Goal: Task Accomplishment & Management: Complete application form

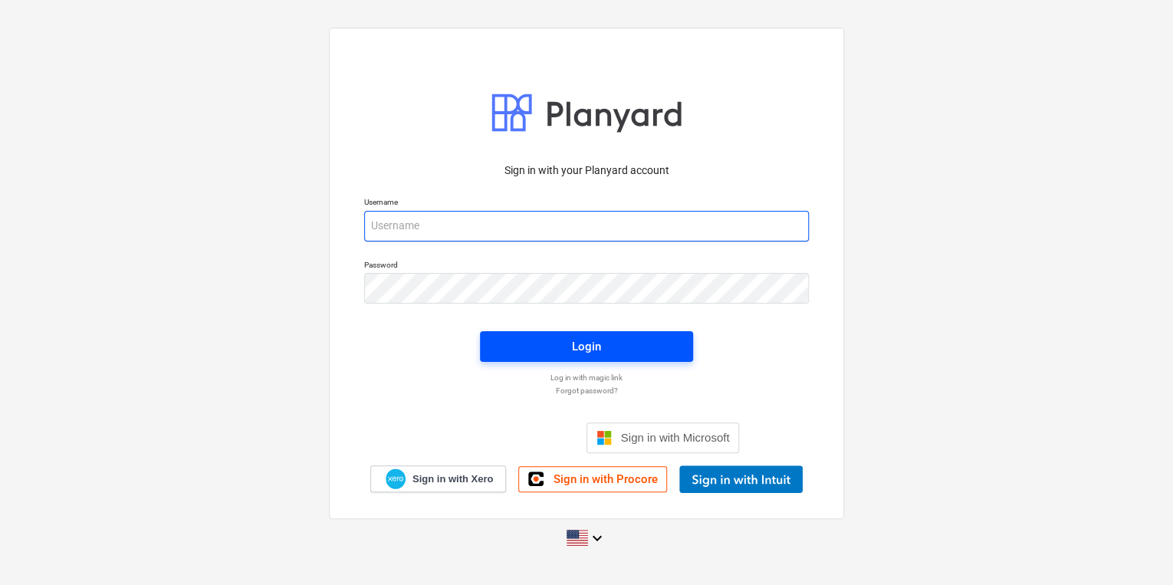
type input "[PERSON_NAME][EMAIL_ADDRESS][DOMAIN_NAME]"
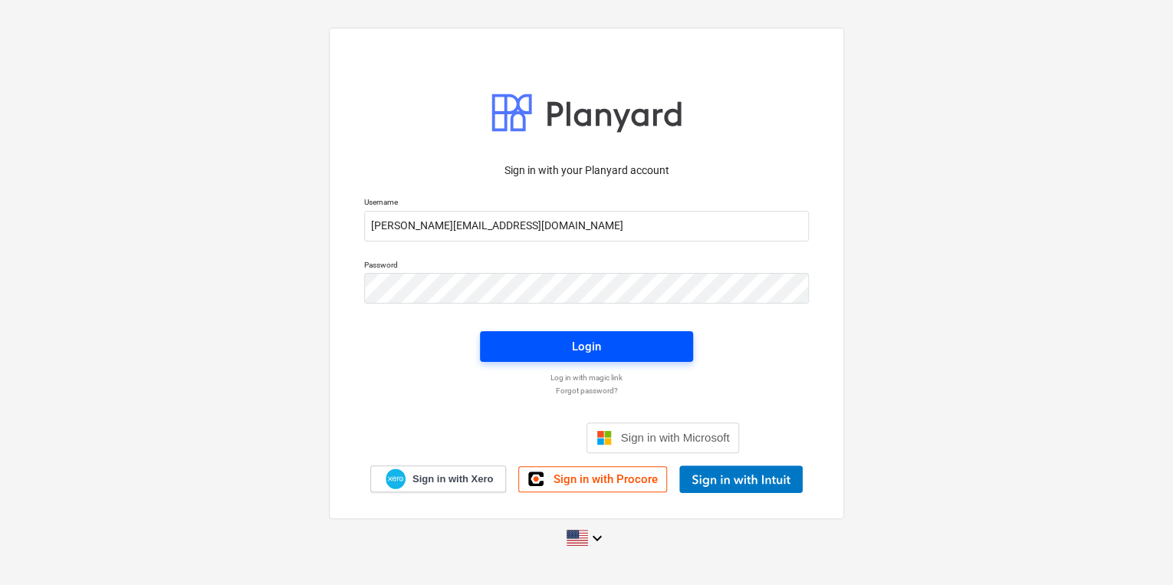
click at [555, 347] on span "Login" at bounding box center [587, 347] width 176 height 20
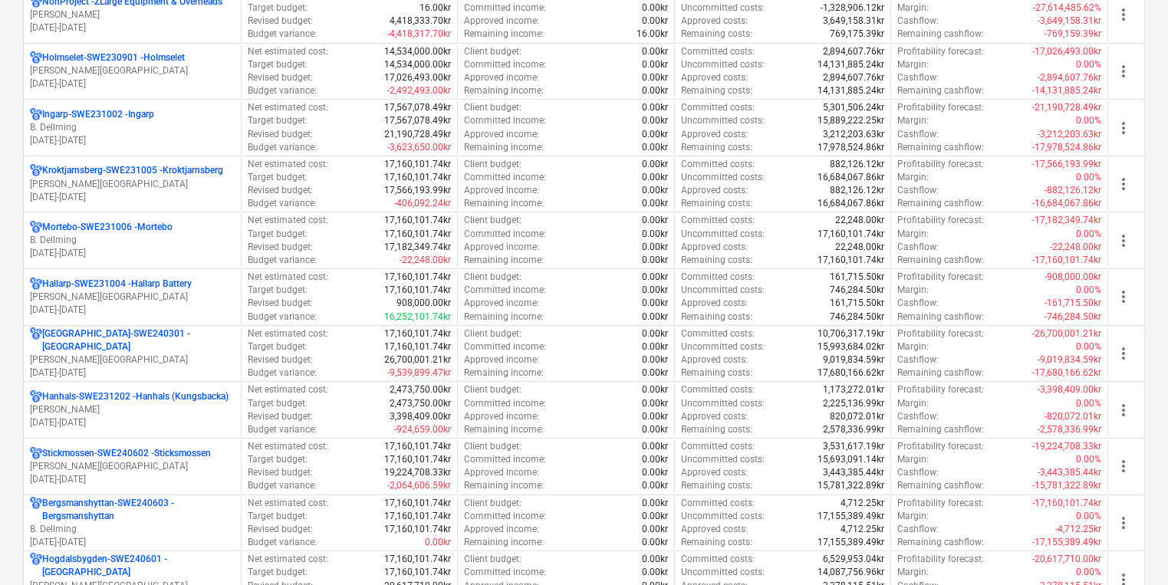
scroll to position [1007, 0]
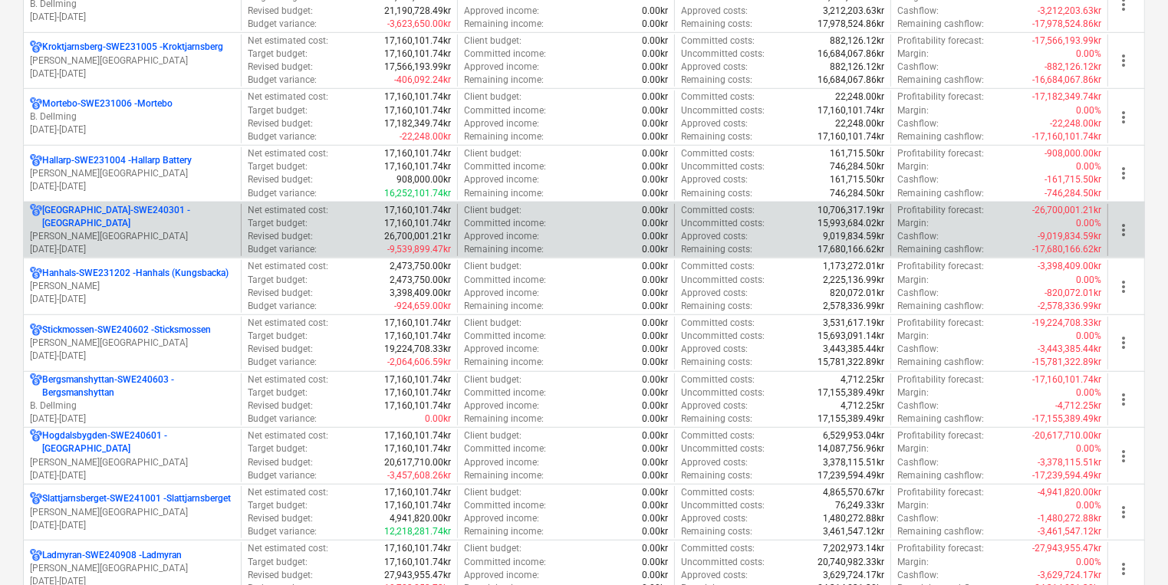
drag, startPoint x: 189, startPoint y: 255, endPoint x: 199, endPoint y: 239, distance: 18.9
click at [199, 239] on div "Gillerfloberget-SWE220102 - Gillerfloberget (Karviken) L. E [DATE] - [DATE] Net…" at bounding box center [584, 60] width 1122 height 1638
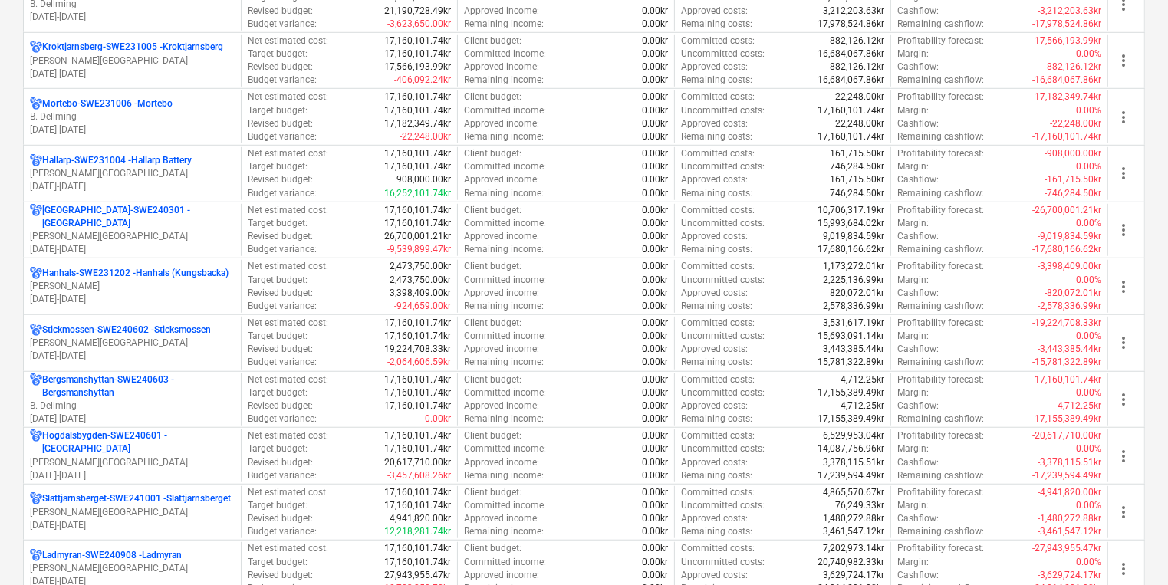
click at [199, 243] on p "[DATE] - [DATE]" at bounding box center [132, 249] width 205 height 13
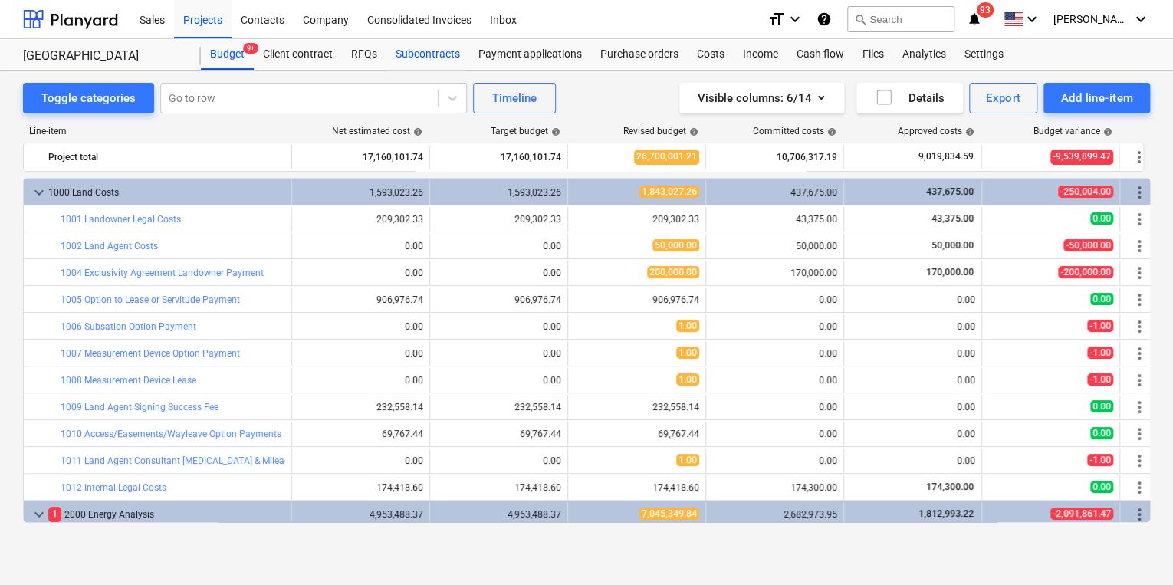
click at [429, 64] on div "Subcontracts" at bounding box center [428, 54] width 83 height 31
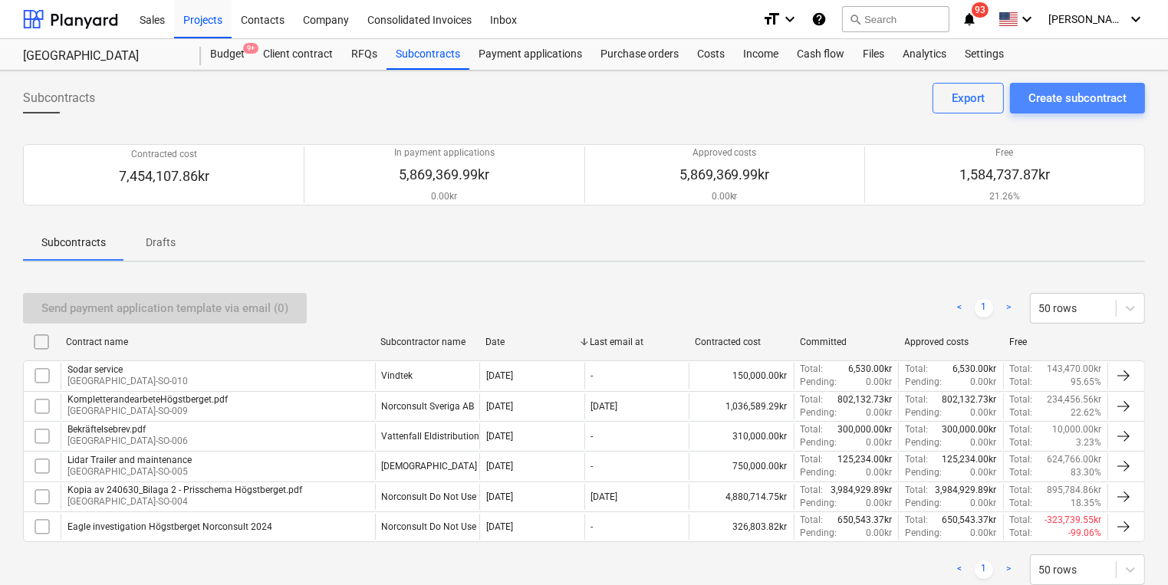
click at [1081, 90] on div "Create subcontract" at bounding box center [1077, 98] width 98 height 20
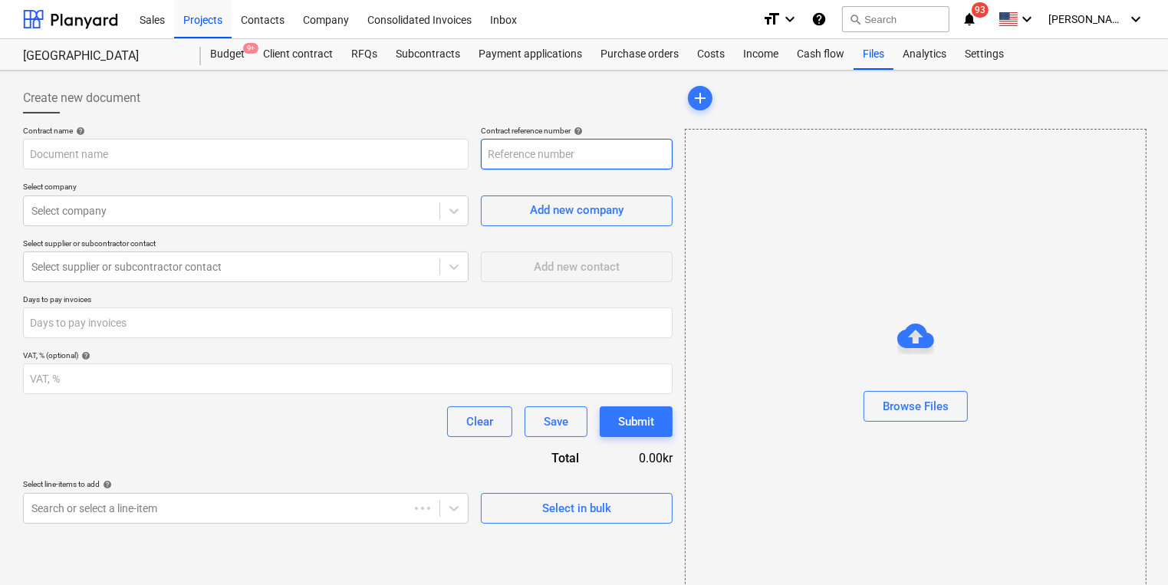
type input "[GEOGRAPHIC_DATA]-SWE240301-SO-011"
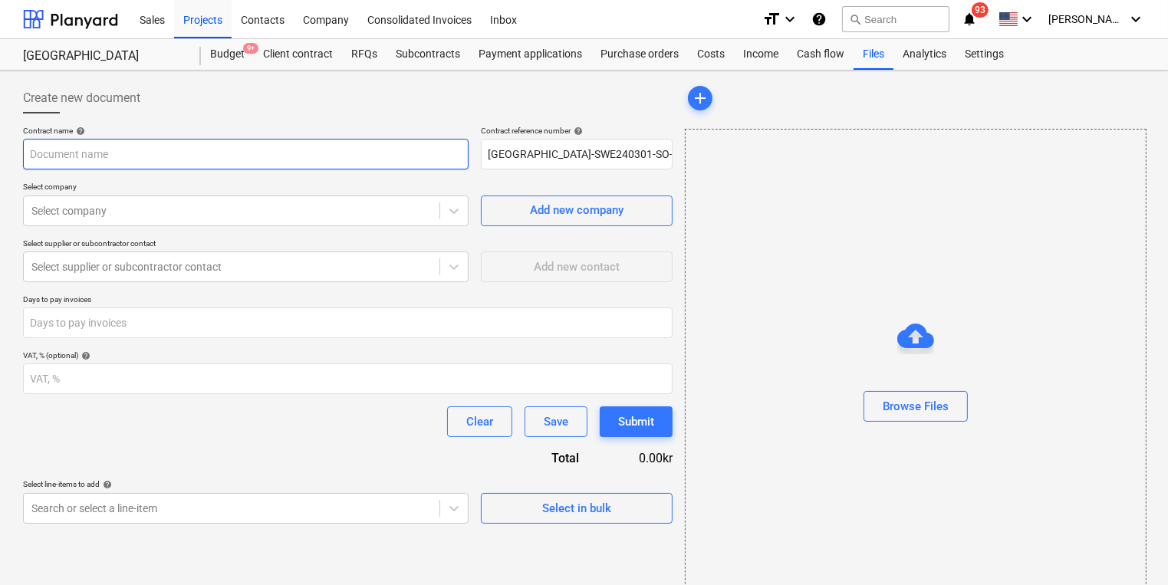
click at [315, 156] on input "text" at bounding box center [246, 154] width 446 height 31
type input "Local Handyman"
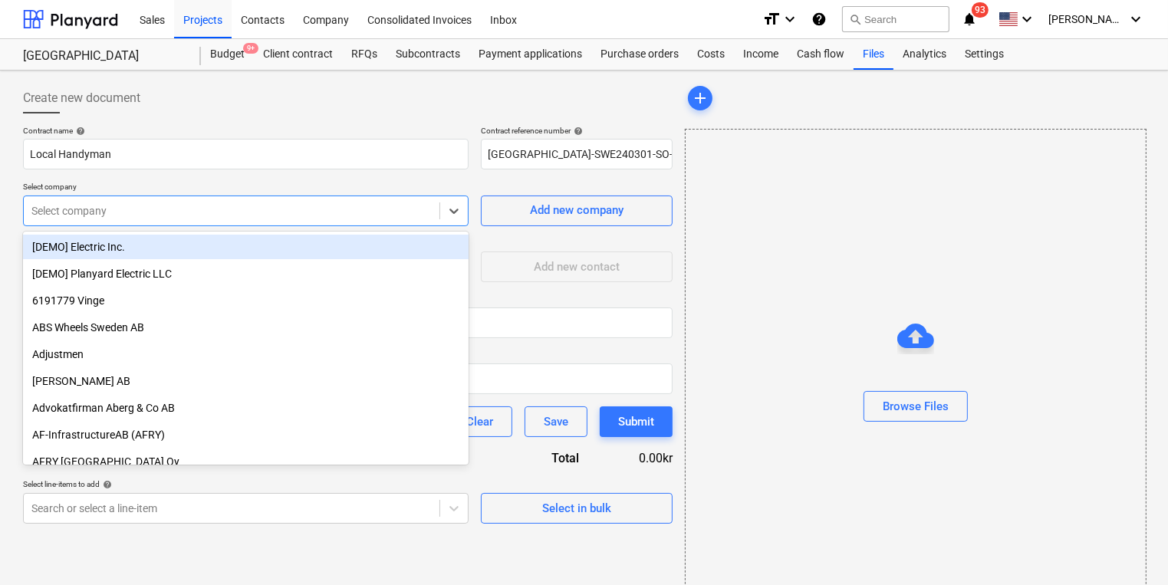
click at [255, 212] on div at bounding box center [231, 210] width 400 height 15
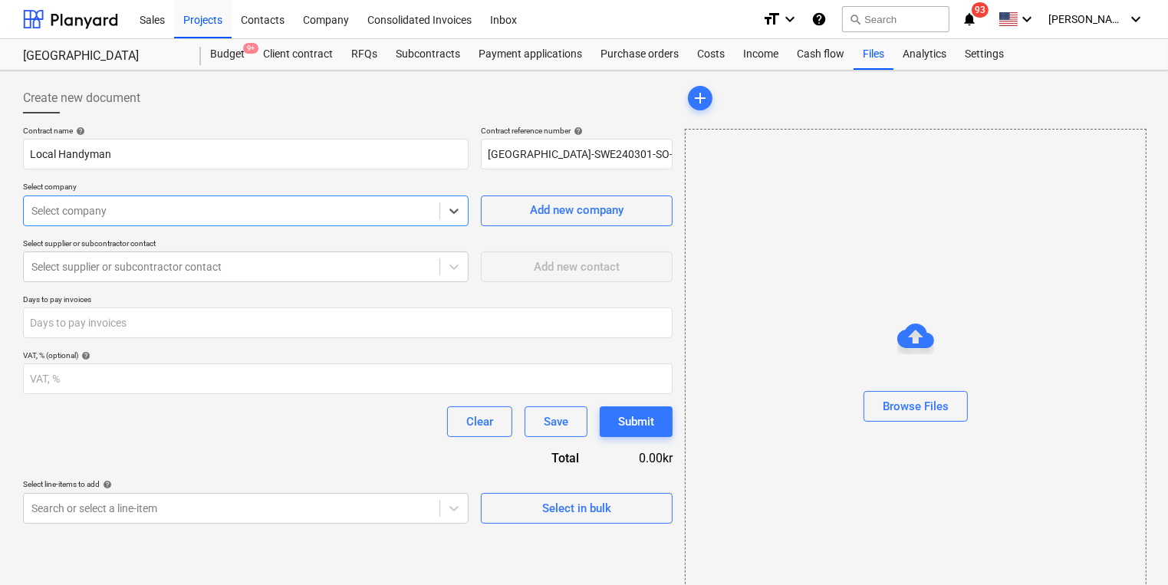
click at [341, 527] on div "Create new document Contract name help Local Handyman Contract reference number…" at bounding box center [348, 353] width 662 height 552
click at [360, 513] on body "Sales Projects Contacts Company Consolidated Invoices Inbox format_size keyboar…" at bounding box center [584, 292] width 1168 height 585
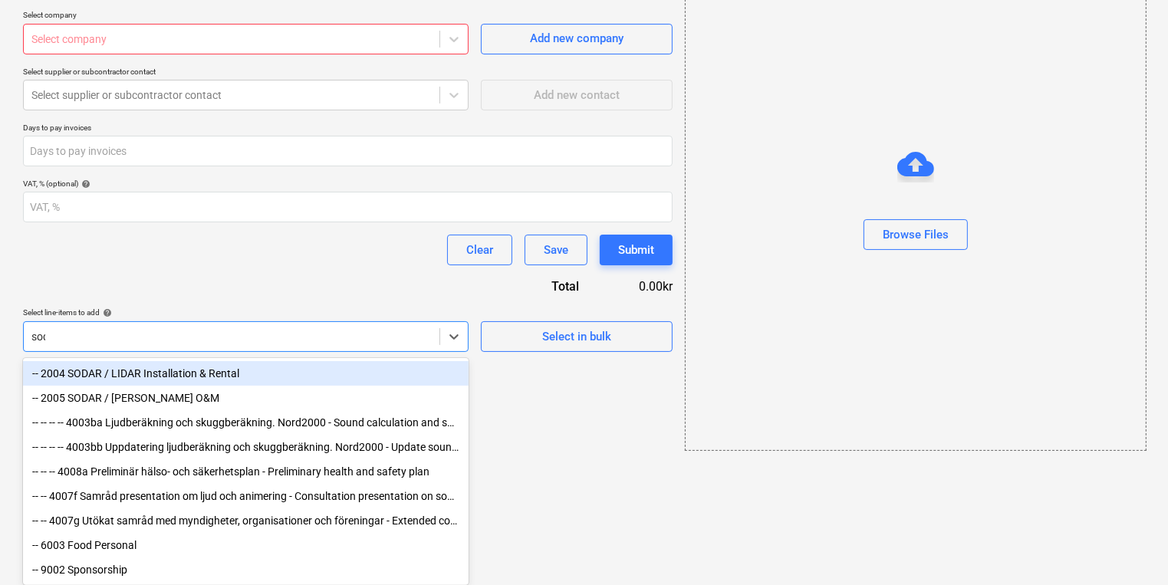
scroll to position [49, 0]
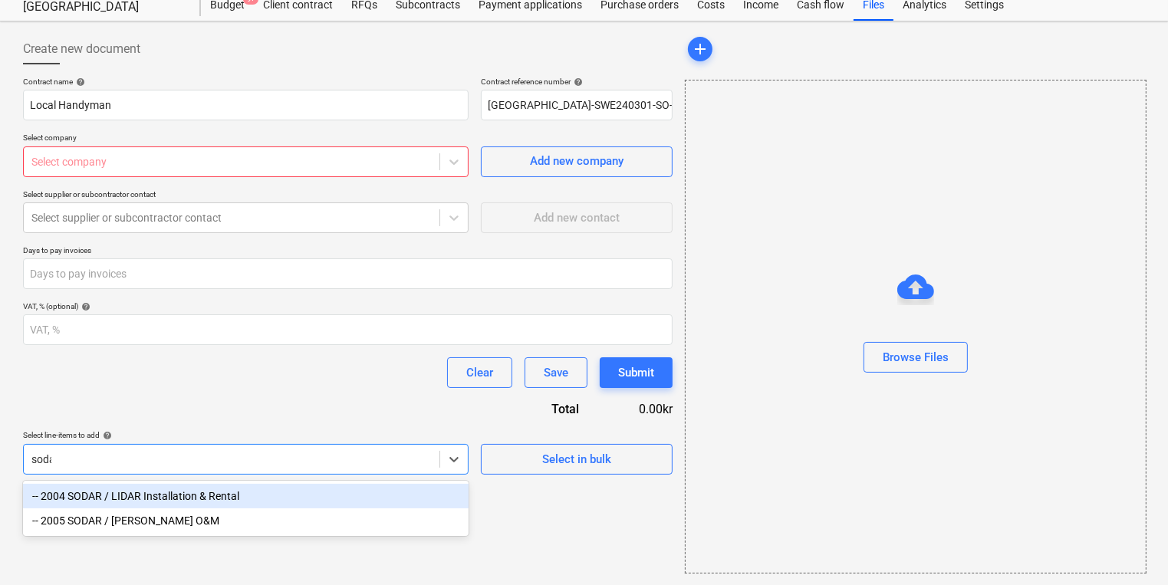
type input "sodar"
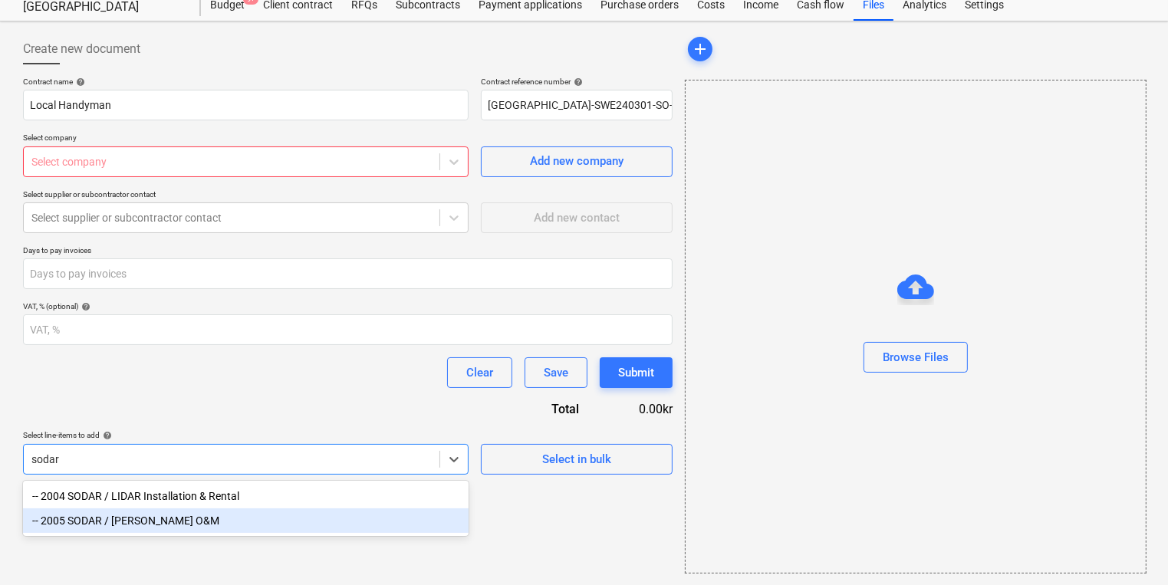
click at [271, 517] on div "-- 2005 SODAR / [PERSON_NAME] O&M" at bounding box center [246, 520] width 446 height 25
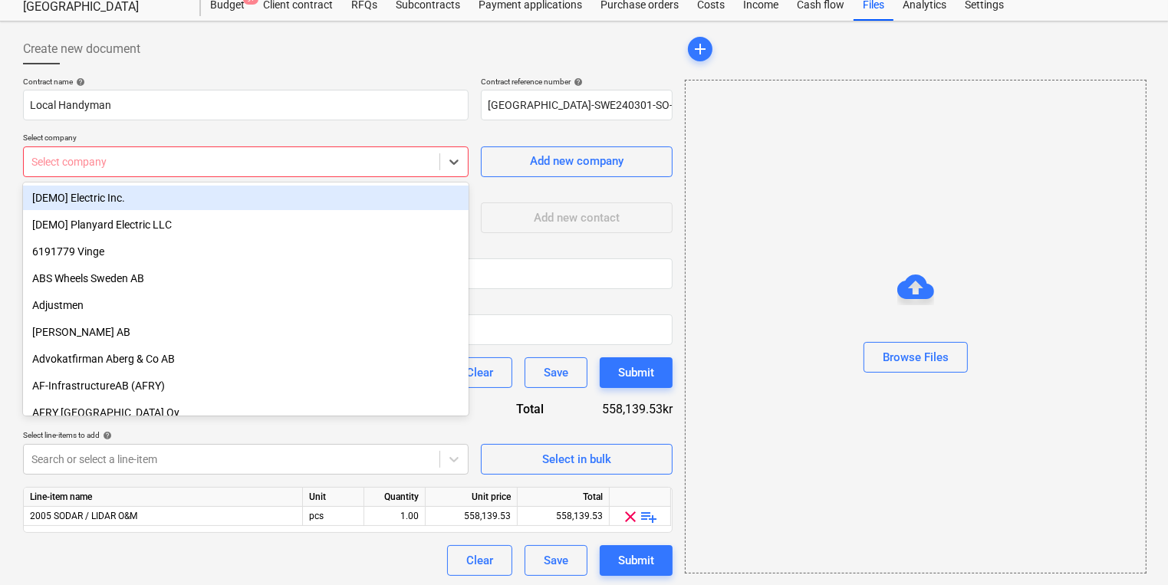
click at [369, 169] on div "Select company" at bounding box center [232, 161] width 416 height 21
click at [547, 153] on div "Add new company" at bounding box center [577, 161] width 94 height 20
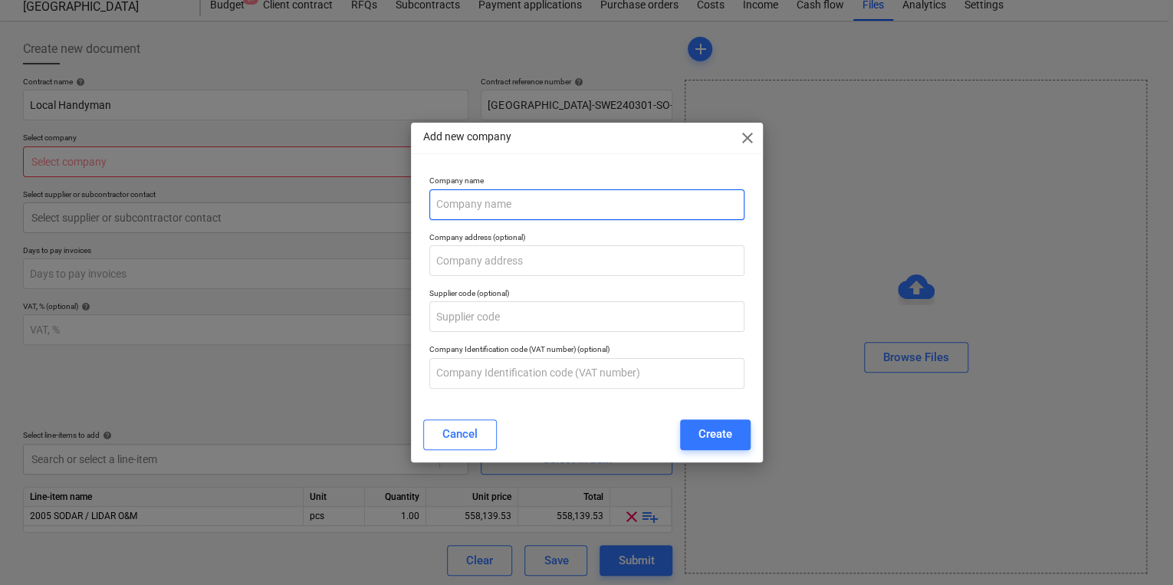
click at [503, 193] on input "text" at bounding box center [586, 204] width 315 height 31
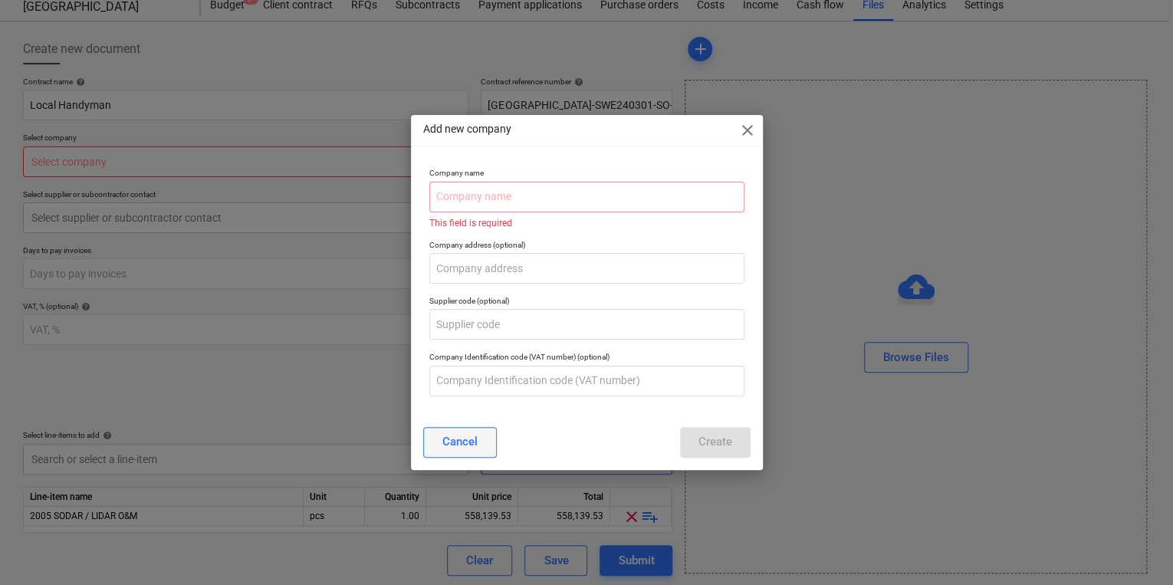
click at [468, 448] on div "Cancel" at bounding box center [460, 442] width 35 height 20
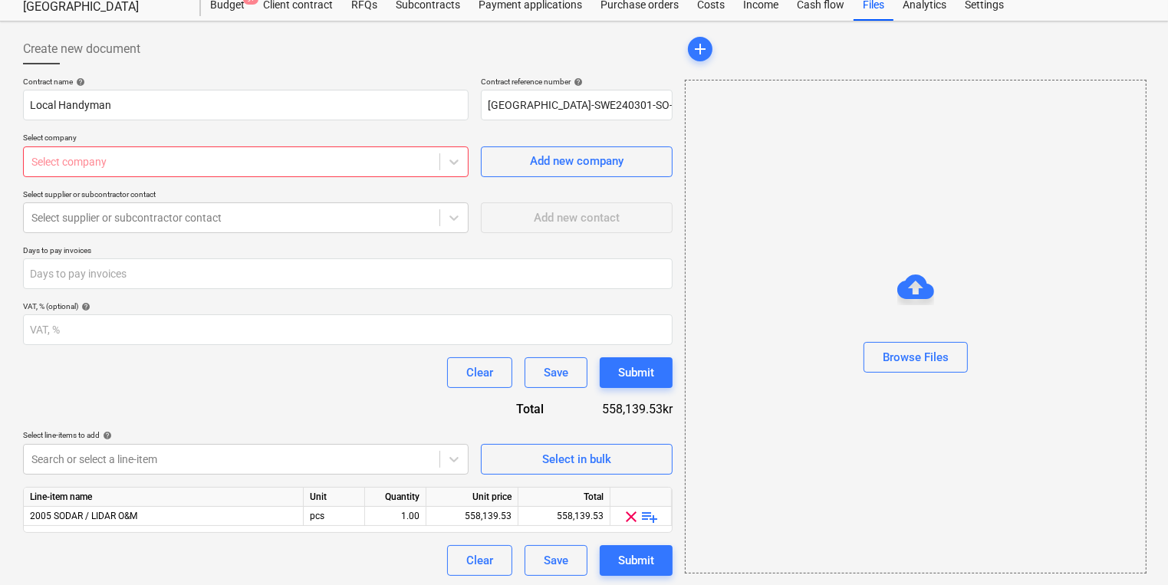
scroll to position [0, 0]
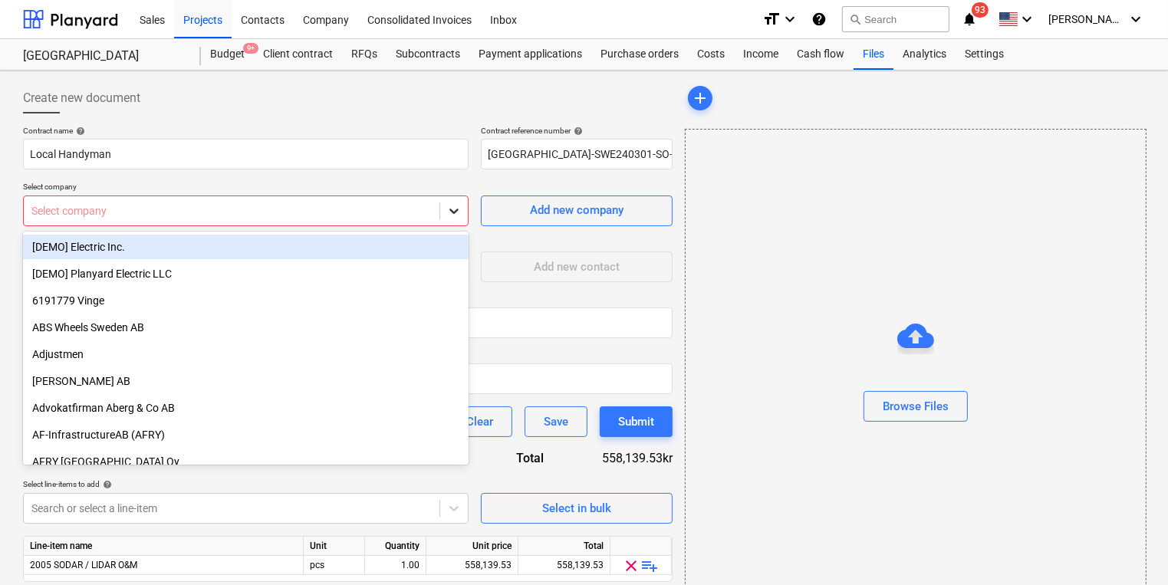
click at [457, 209] on icon at bounding box center [453, 211] width 9 height 5
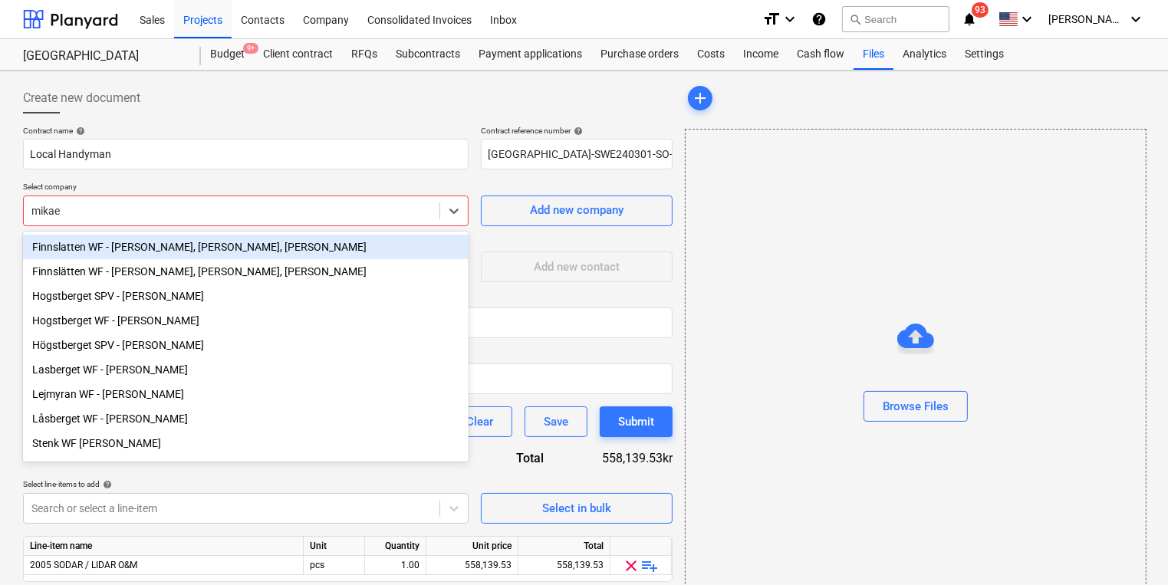
type input "[PERSON_NAME]"
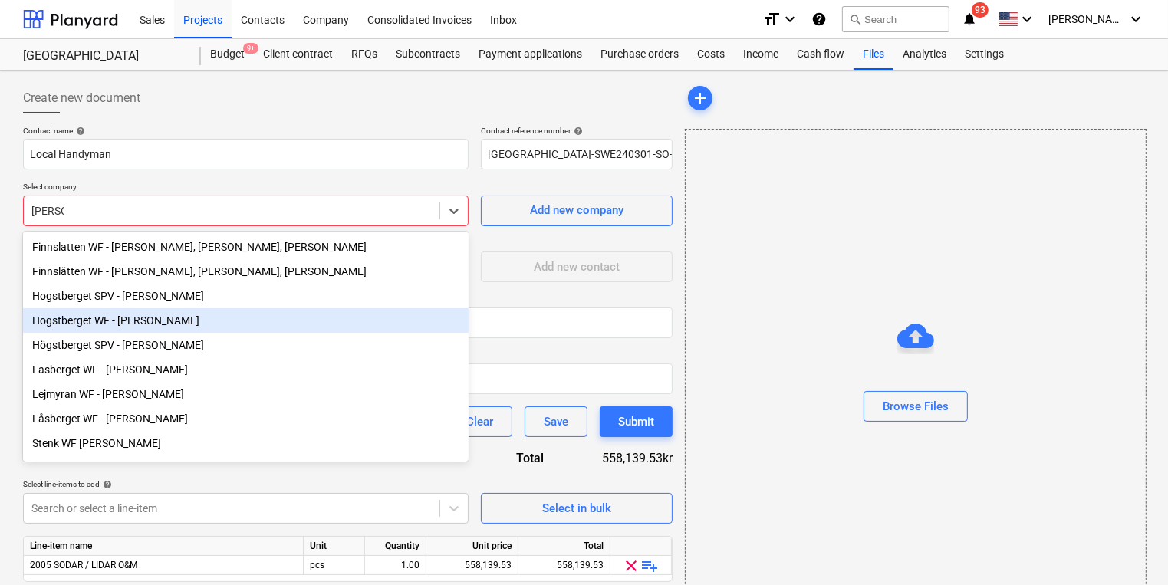
drag, startPoint x: 318, startPoint y: 298, endPoint x: 308, endPoint y: 316, distance: 20.3
click at [308, 316] on div "Finnslatten WF - [PERSON_NAME], [PERSON_NAME], [PERSON_NAME] Finnslätten WF - […" at bounding box center [246, 347] width 446 height 230
click at [308, 316] on div "Hogstberget WF - [PERSON_NAME]" at bounding box center [246, 320] width 446 height 25
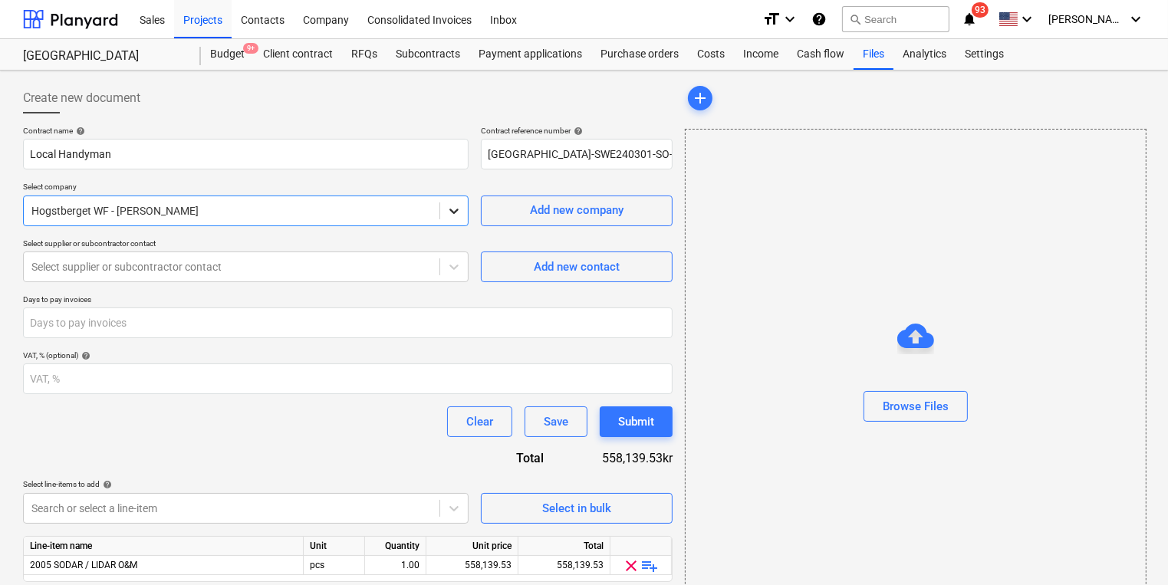
click at [451, 211] on icon at bounding box center [453, 210] width 15 height 15
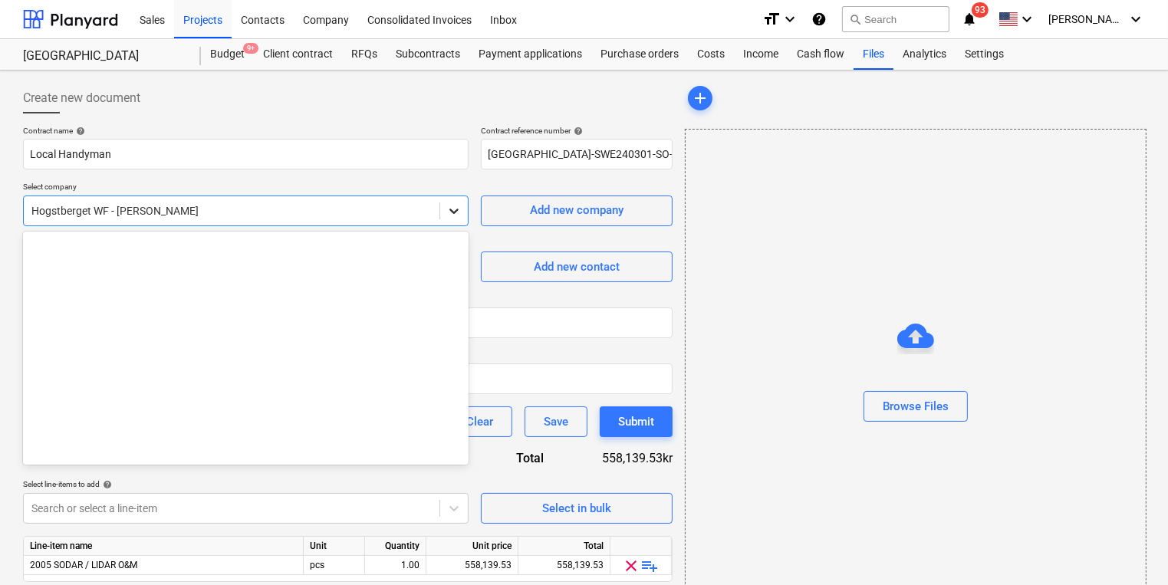
scroll to position [6200, 0]
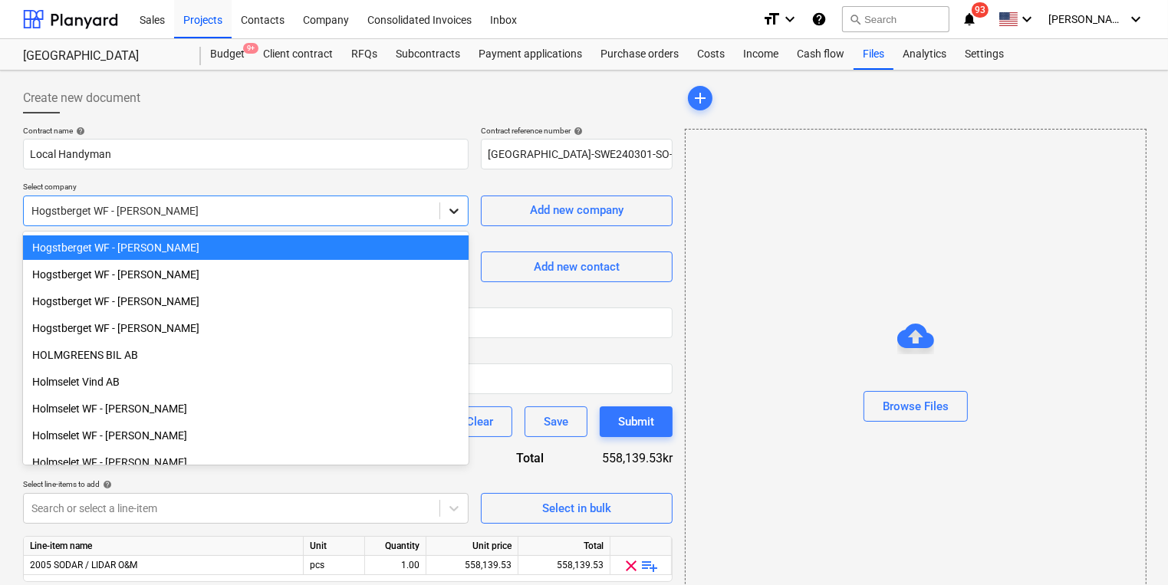
click at [451, 211] on icon at bounding box center [453, 210] width 15 height 15
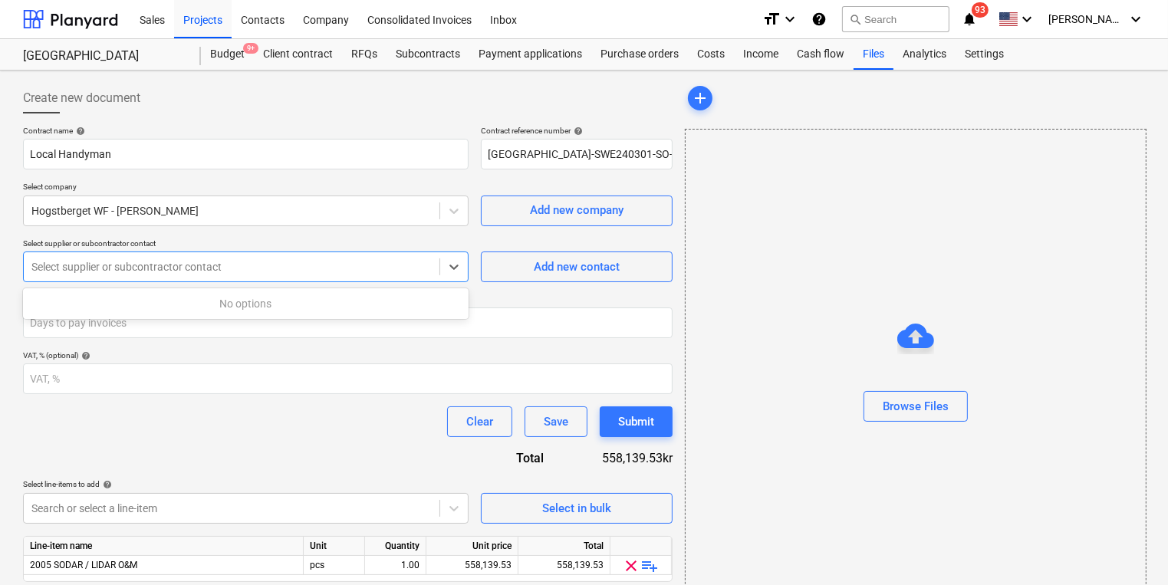
click at [353, 265] on div at bounding box center [231, 266] width 400 height 15
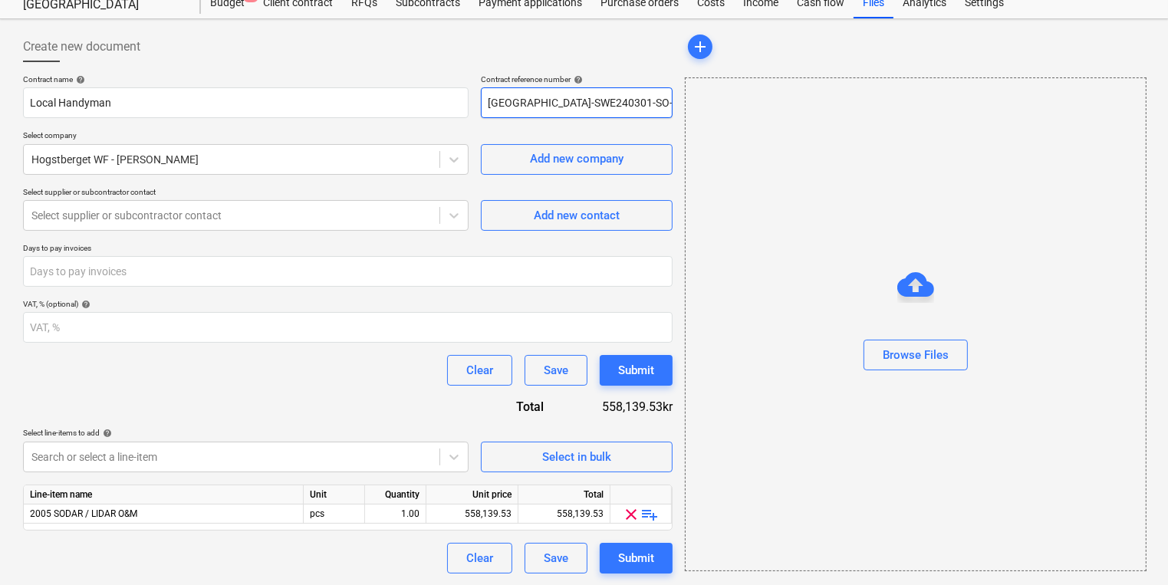
drag, startPoint x: 656, startPoint y: 107, endPoint x: 408, endPoint y: 83, distance: 248.9
click at [408, 83] on div "Contract name help Local Handyman Contract reference number help [GEOGRAPHIC_DA…" at bounding box center [348, 96] width 650 height 44
click at [629, 555] on div "Submit" at bounding box center [636, 558] width 36 height 20
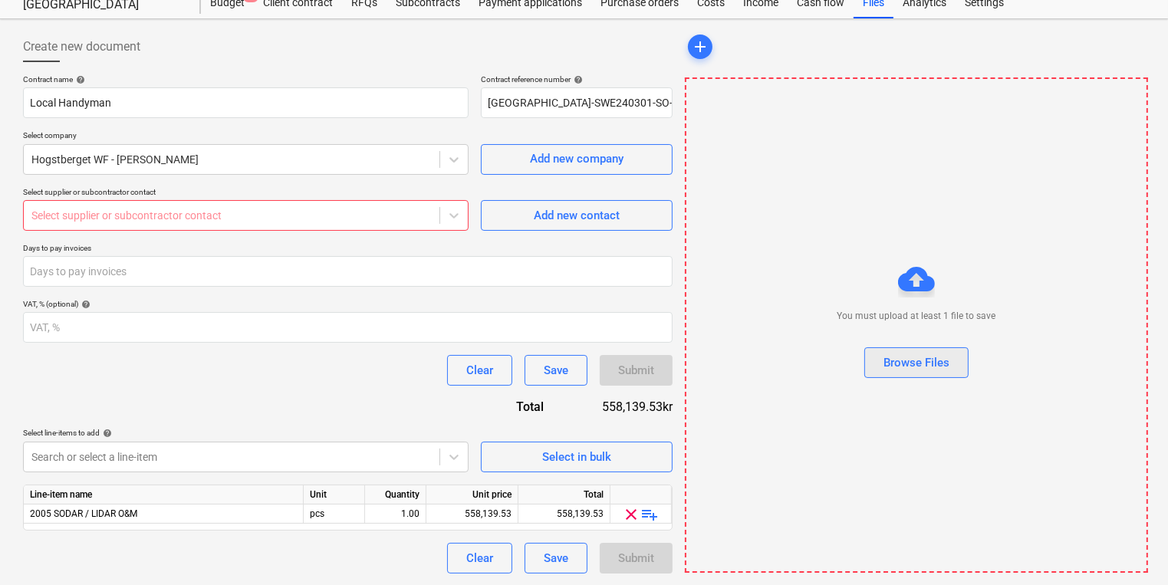
click at [916, 374] on button "Browse Files" at bounding box center [916, 362] width 104 height 31
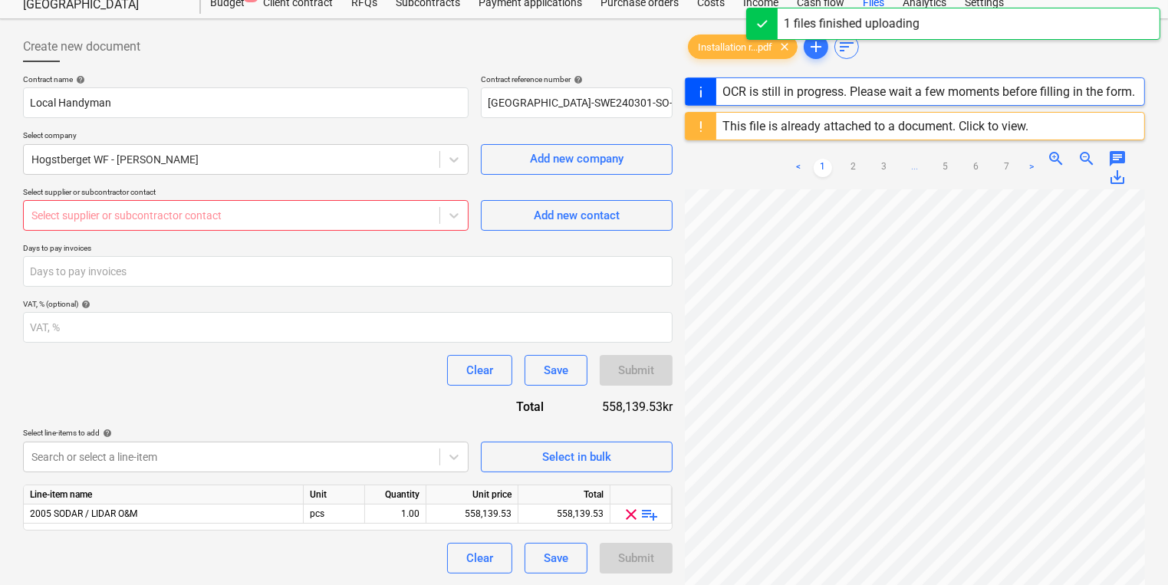
scroll to position [209, 0]
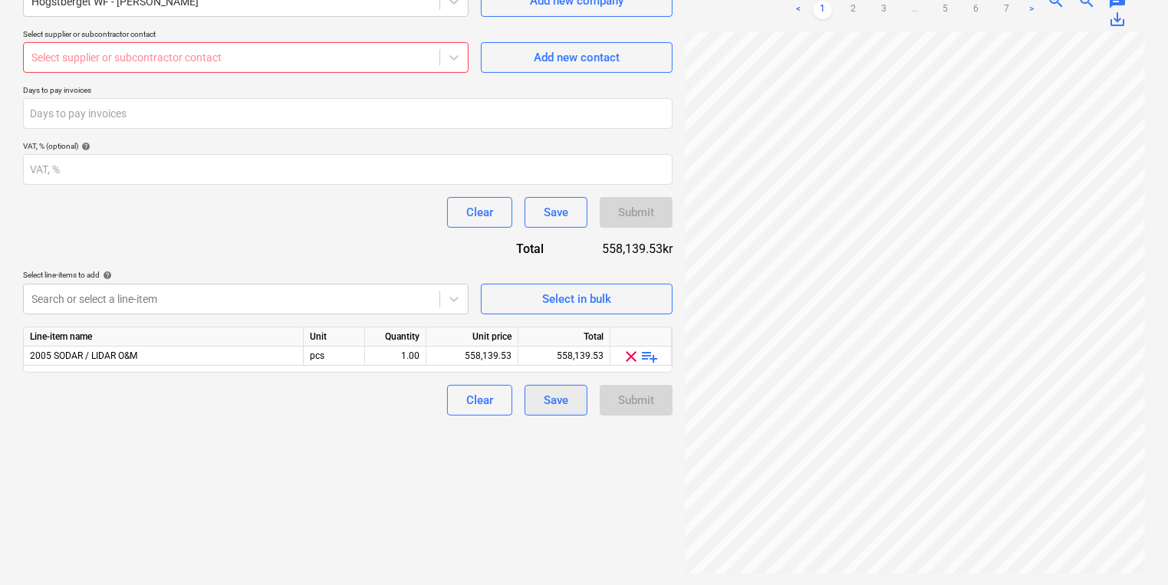
scroll to position [181, 0]
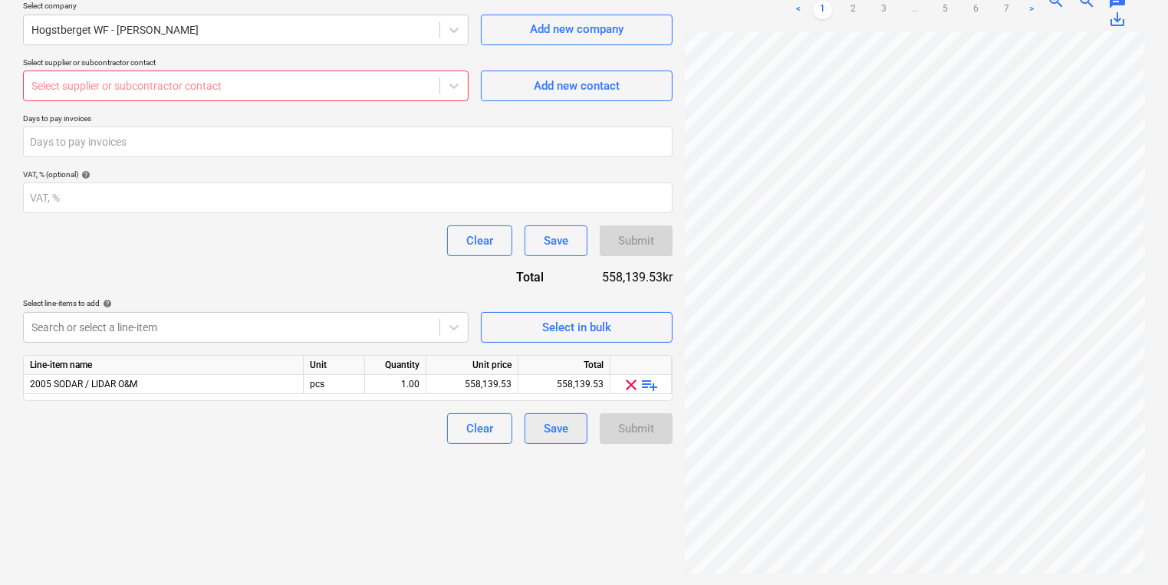
click at [563, 397] on div "Line-item name Unit Quantity Unit price Total 2005 SODAR / LIDAR O&M pcs 1.00 5…" at bounding box center [348, 378] width 650 height 46
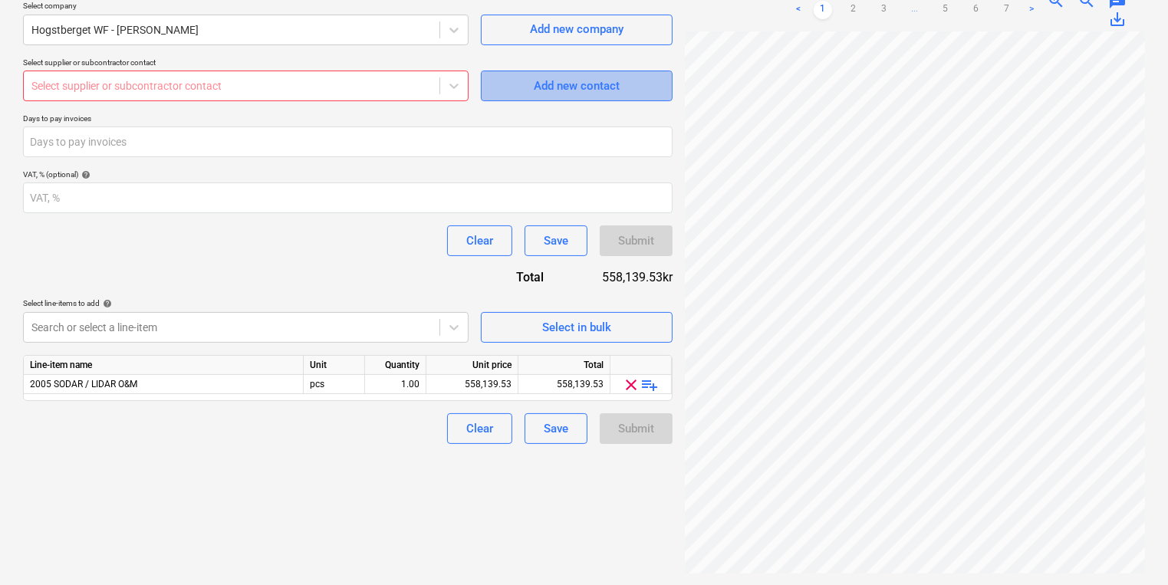
click at [550, 84] on div "Add new contact" at bounding box center [577, 86] width 86 height 20
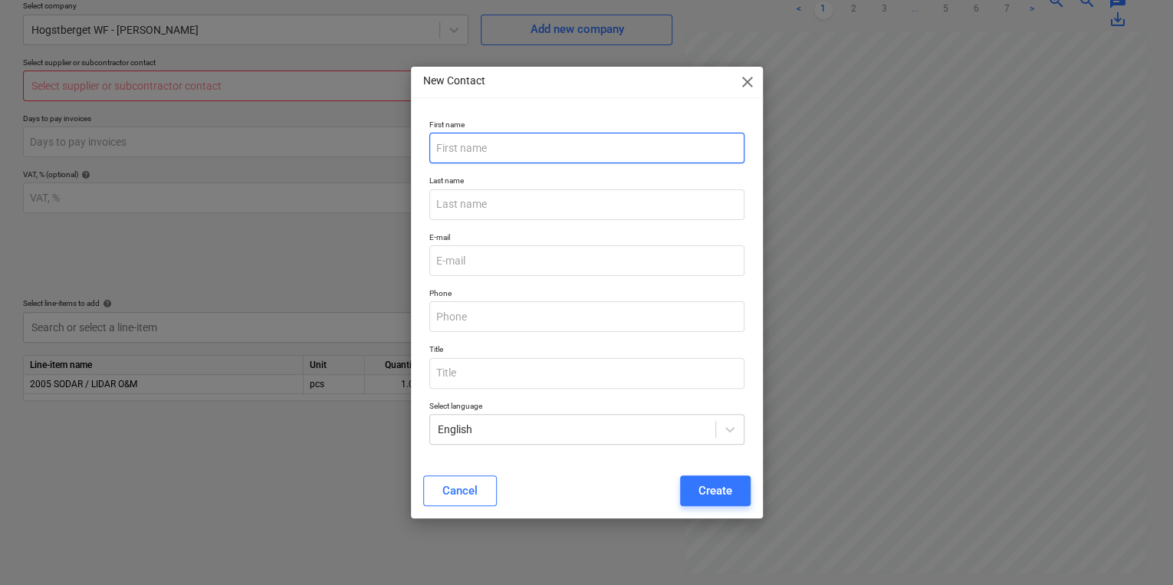
click at [528, 150] on input "text" at bounding box center [586, 148] width 315 height 31
type input "[PERSON_NAME]"
type input "Linder"
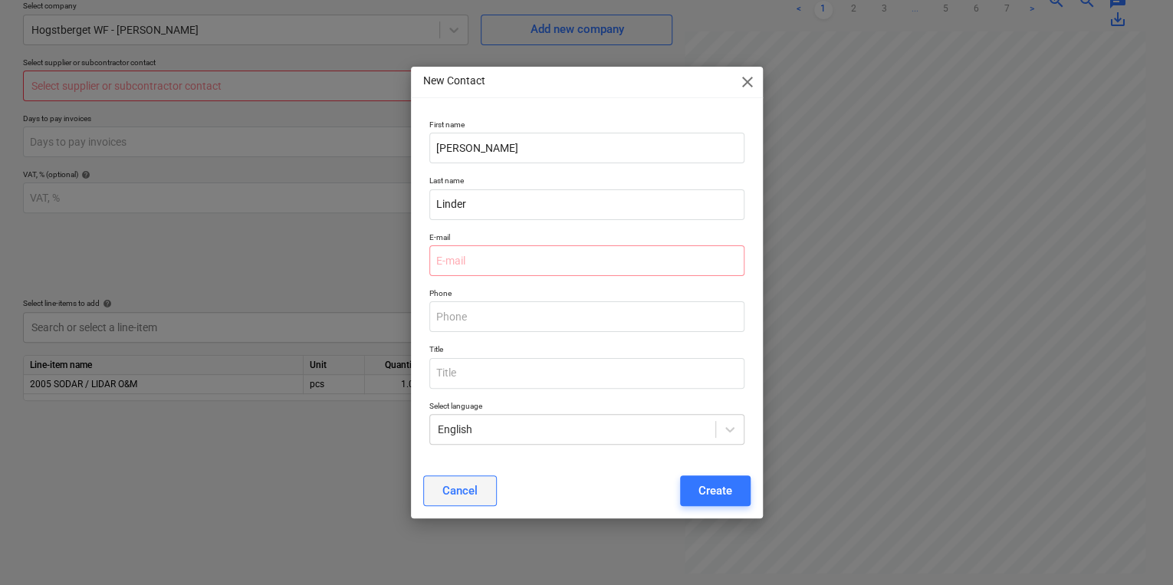
click at [456, 485] on div "Cancel" at bounding box center [460, 491] width 35 height 20
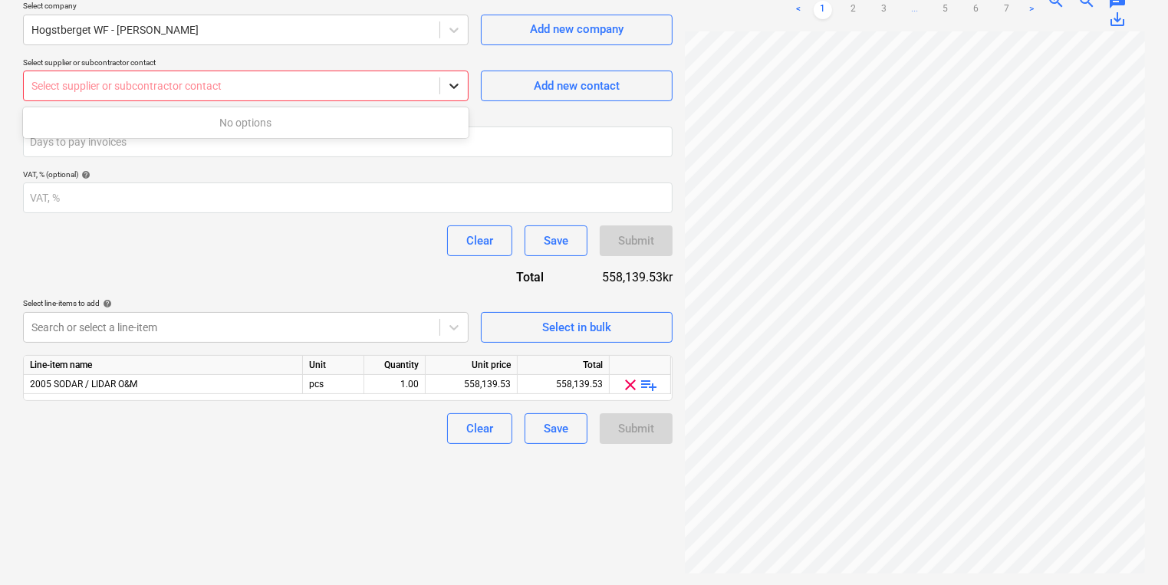
click at [456, 79] on icon at bounding box center [453, 85] width 15 height 15
click at [455, 81] on icon at bounding box center [453, 85] width 15 height 15
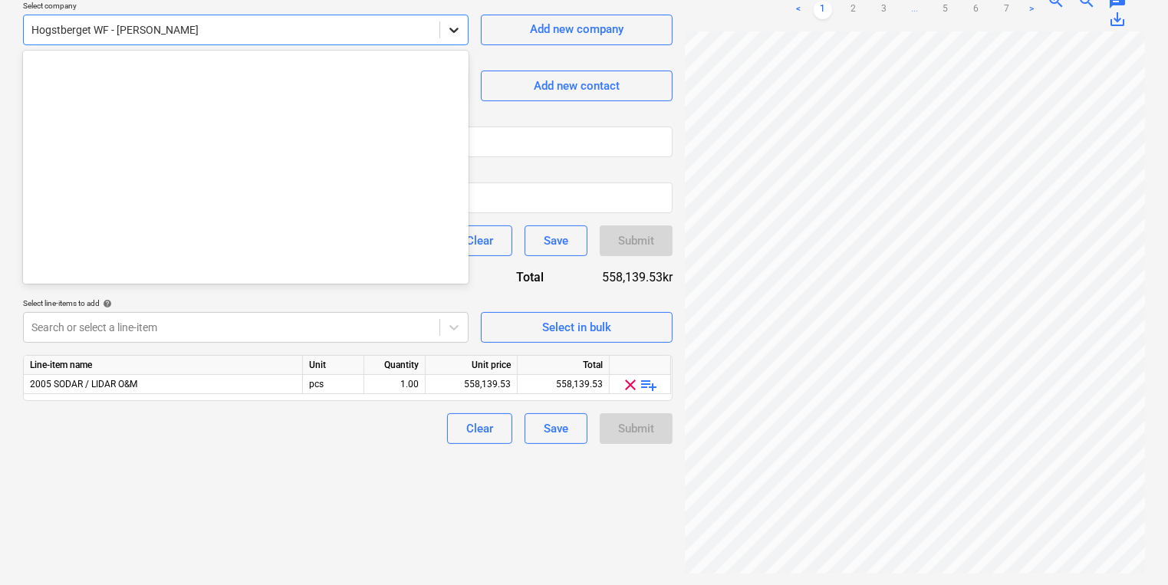
click at [457, 29] on icon at bounding box center [453, 29] width 15 height 15
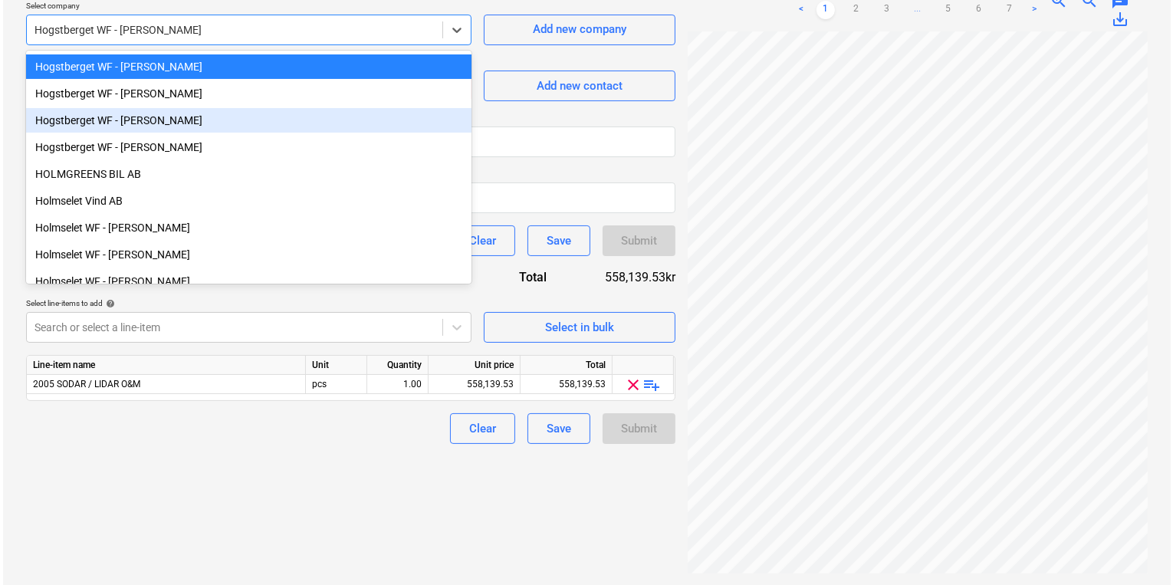
scroll to position [6106, 0]
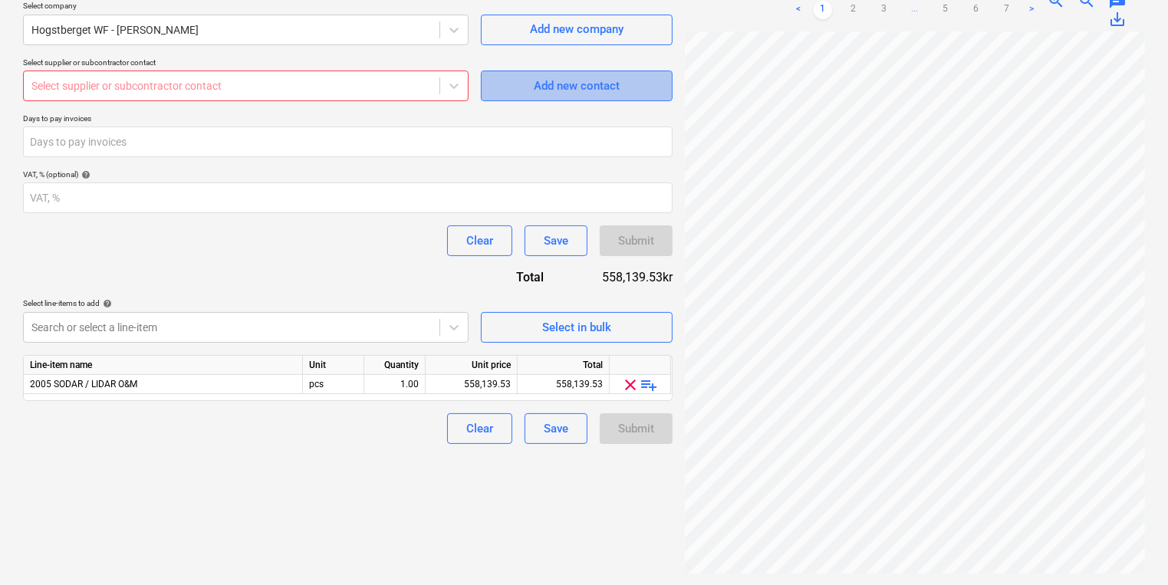
click at [597, 91] on div "Add new contact" at bounding box center [577, 86] width 86 height 20
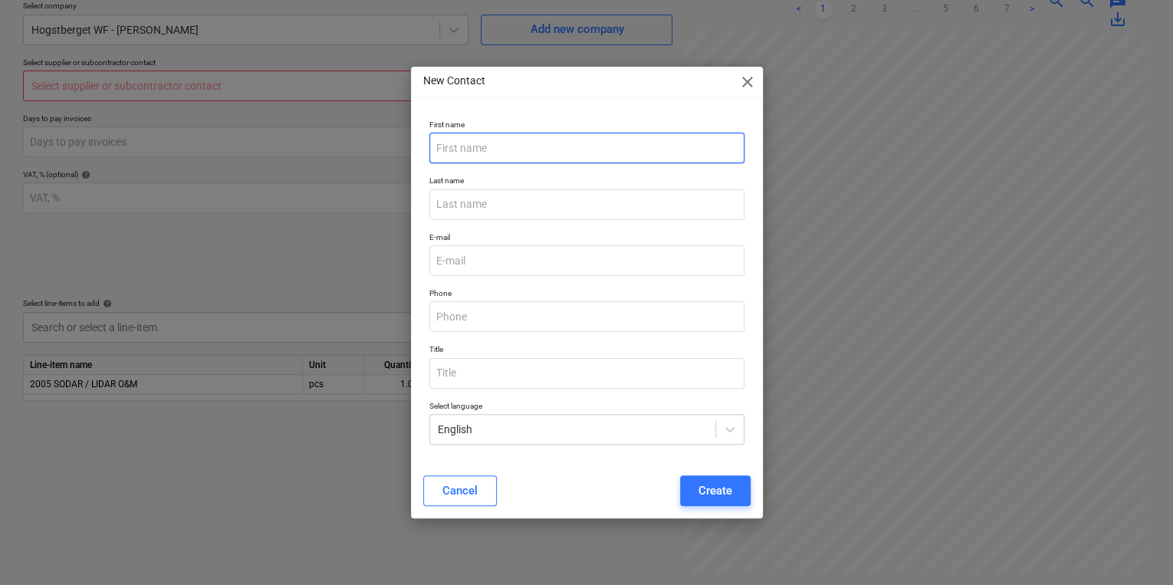
click at [496, 150] on input "text" at bounding box center [586, 148] width 315 height 31
type input "[PERSON_NAME]"
type input "Linder"
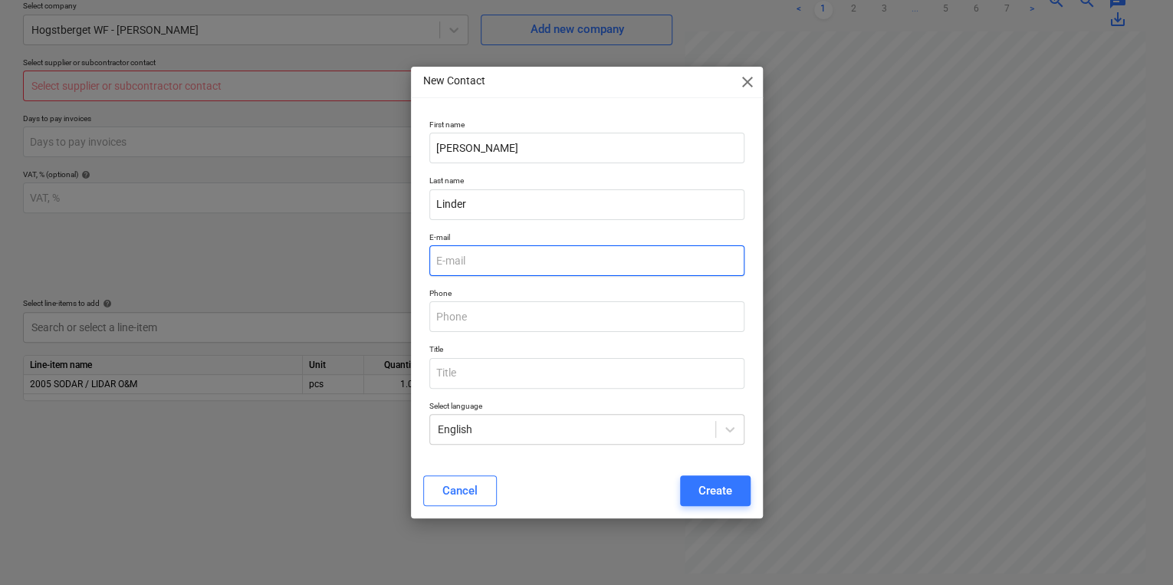
click at [512, 255] on input "email" at bounding box center [586, 260] width 315 height 31
paste input "[PERSON_NAME][EMAIL_ADDRESS][DOMAIN_NAME]"
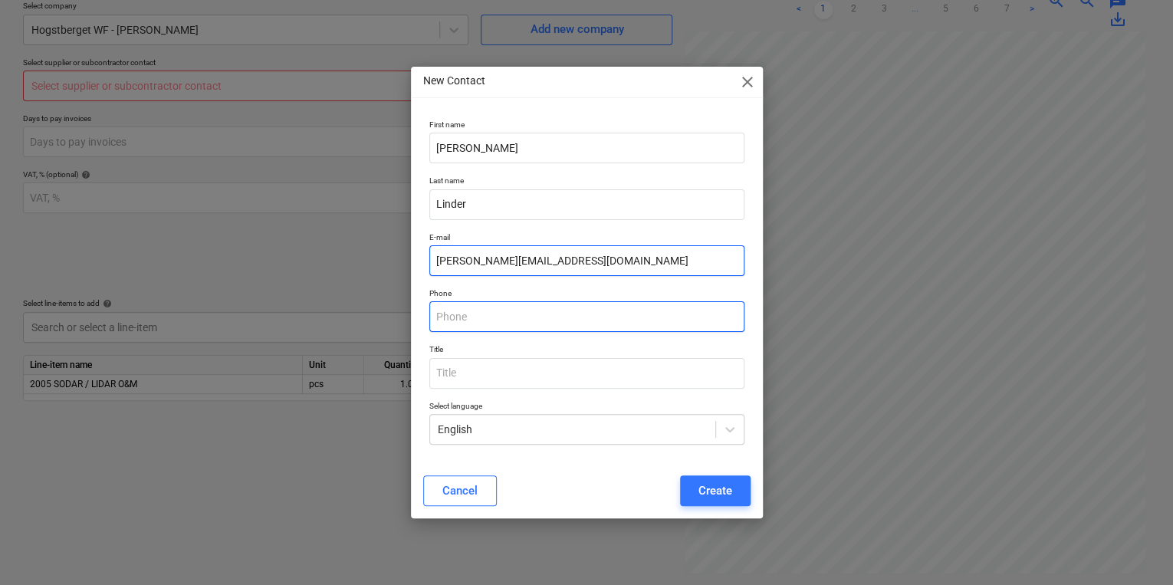
type input "[PERSON_NAME][EMAIL_ADDRESS][DOMAIN_NAME]"
click at [533, 317] on input "text" at bounding box center [586, 316] width 315 height 31
type input "0702142059"
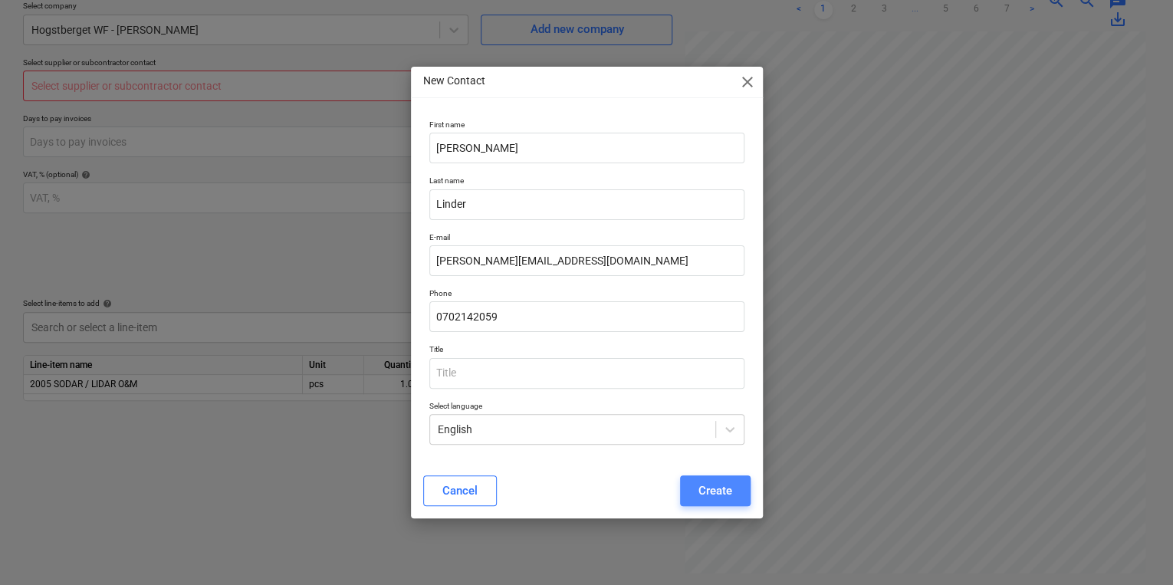
click at [709, 479] on button "Create" at bounding box center [715, 491] width 71 height 31
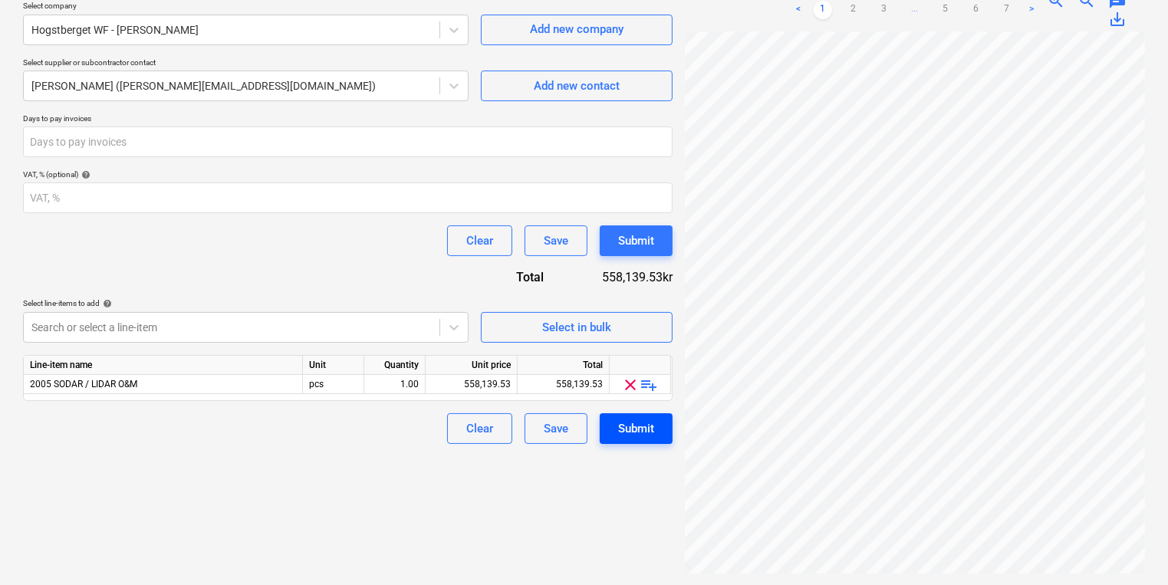
click at [630, 429] on div "Submit" at bounding box center [636, 429] width 36 height 20
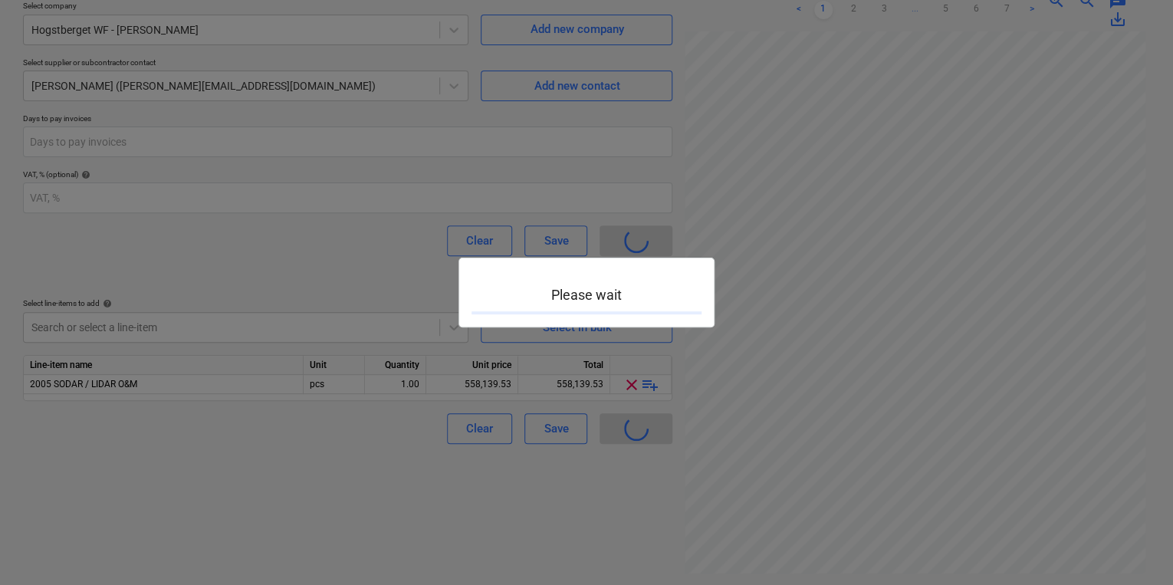
type input "[GEOGRAPHIC_DATA]-SWE240301-SO-011"
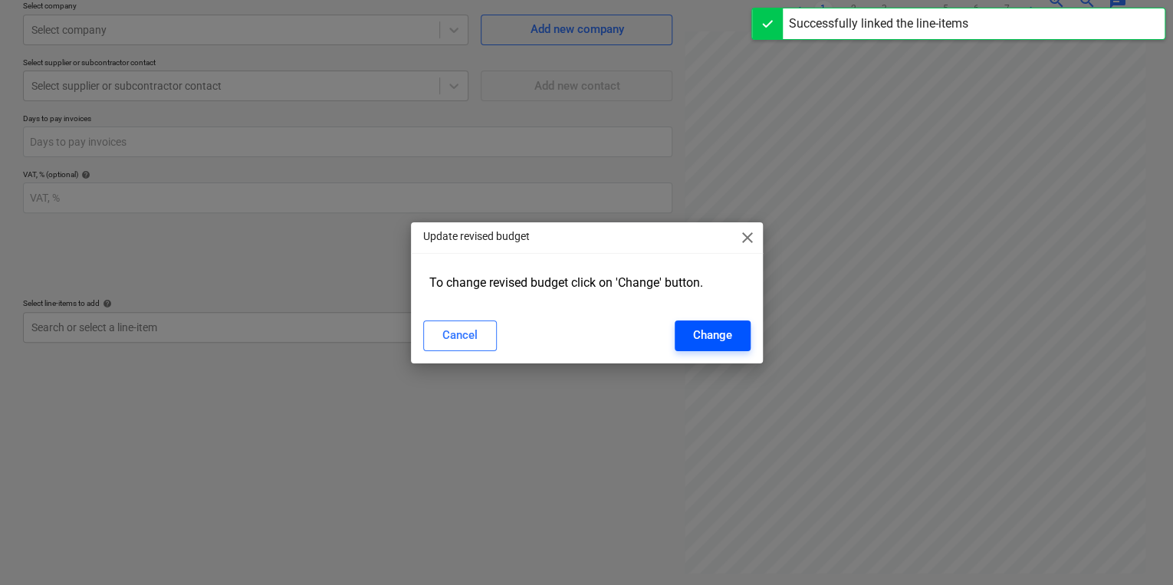
click at [720, 341] on div "Change" at bounding box center [712, 335] width 39 height 20
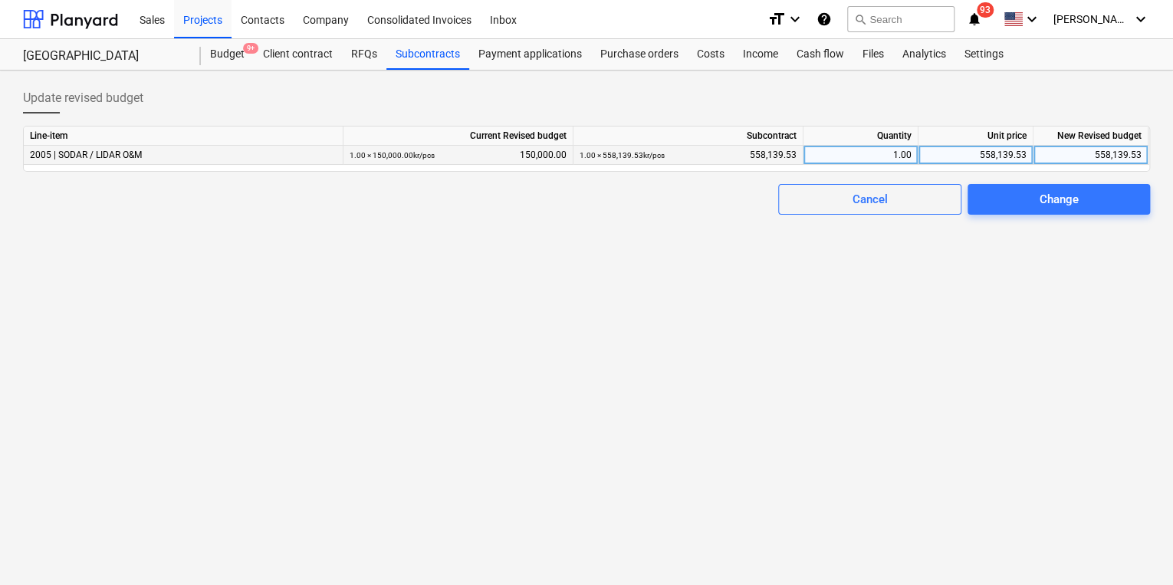
click at [1085, 153] on div "558,139.53" at bounding box center [1091, 155] width 102 height 19
drag, startPoint x: 963, startPoint y: 156, endPoint x: 1008, endPoint y: 152, distance: 45.5
click at [1008, 152] on div "558,139.53" at bounding box center [976, 155] width 102 height 19
click at [1083, 153] on div "558,139.53" at bounding box center [1091, 155] width 102 height 19
click at [989, 155] on div "558,139.53" at bounding box center [976, 155] width 102 height 19
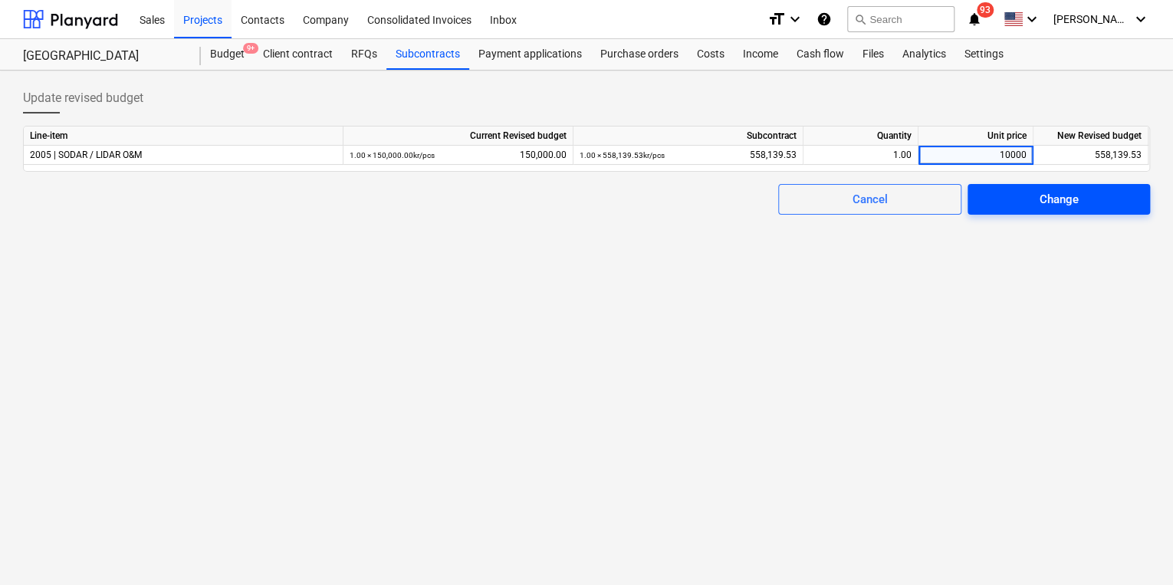
type input "100000"
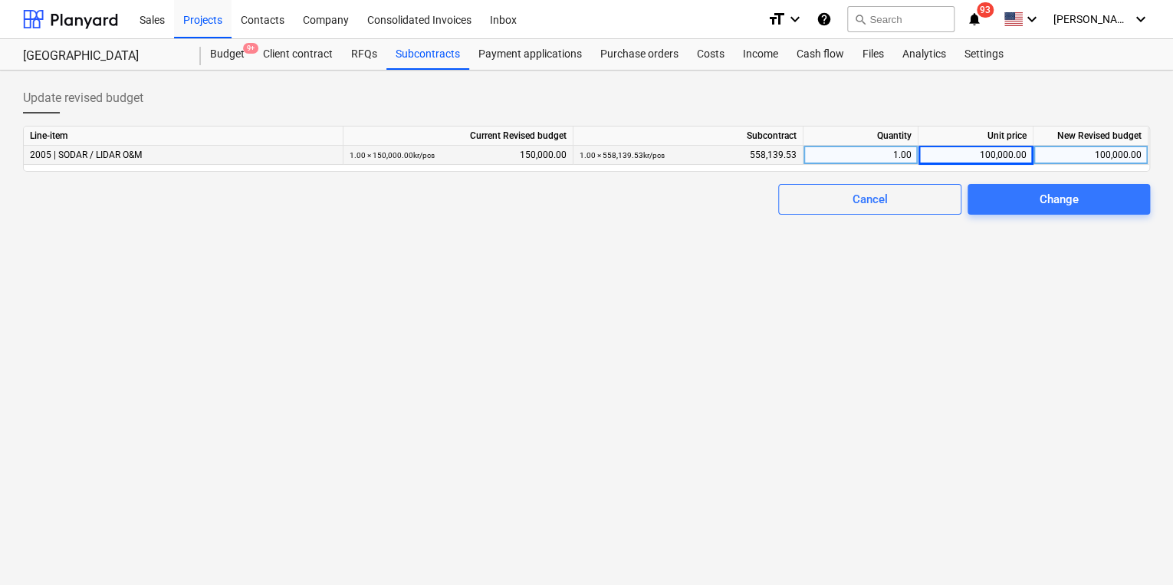
click at [1083, 154] on div "100,000.00" at bounding box center [1091, 155] width 102 height 19
click at [1010, 276] on div "Update revised budget Line-item Current Revised budget Subcontract Quantity Uni…" at bounding box center [586, 328] width 1173 height 515
click at [984, 153] on div "100,000.00" at bounding box center [976, 155] width 102 height 19
type input "50000"
click at [1093, 153] on div "50,000.00" at bounding box center [1091, 155] width 102 height 19
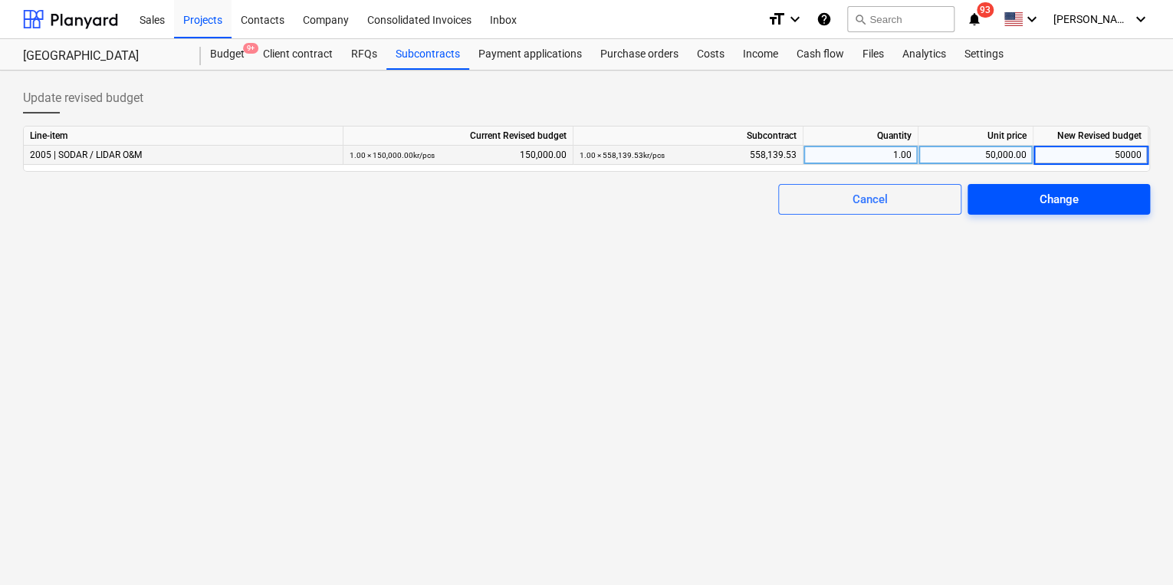
click at [1046, 202] on div "Change" at bounding box center [1058, 199] width 39 height 20
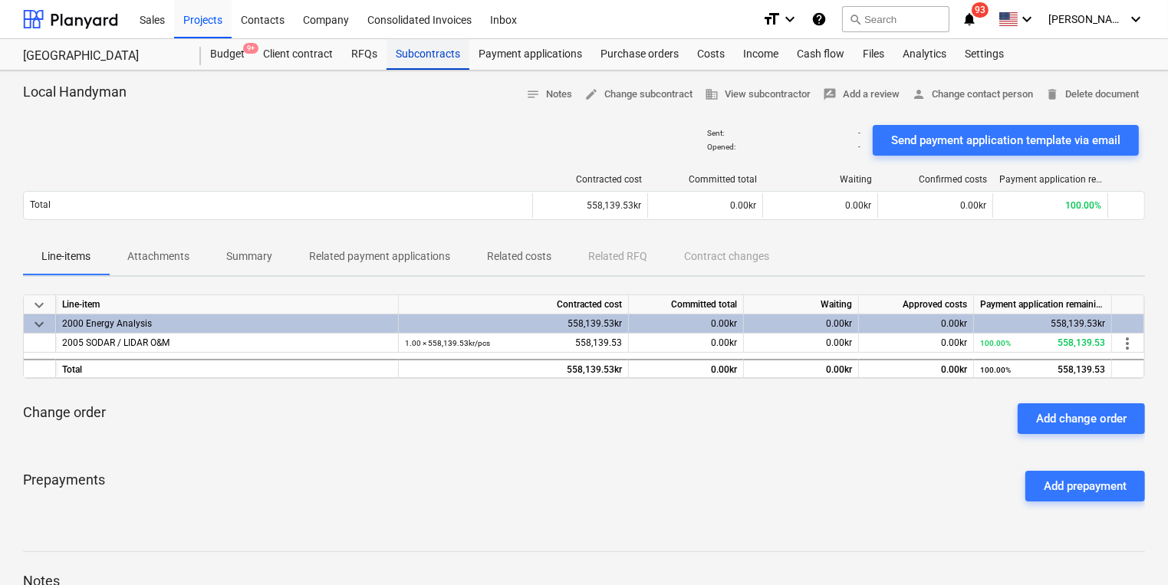
click at [416, 58] on div "Subcontracts" at bounding box center [428, 54] width 83 height 31
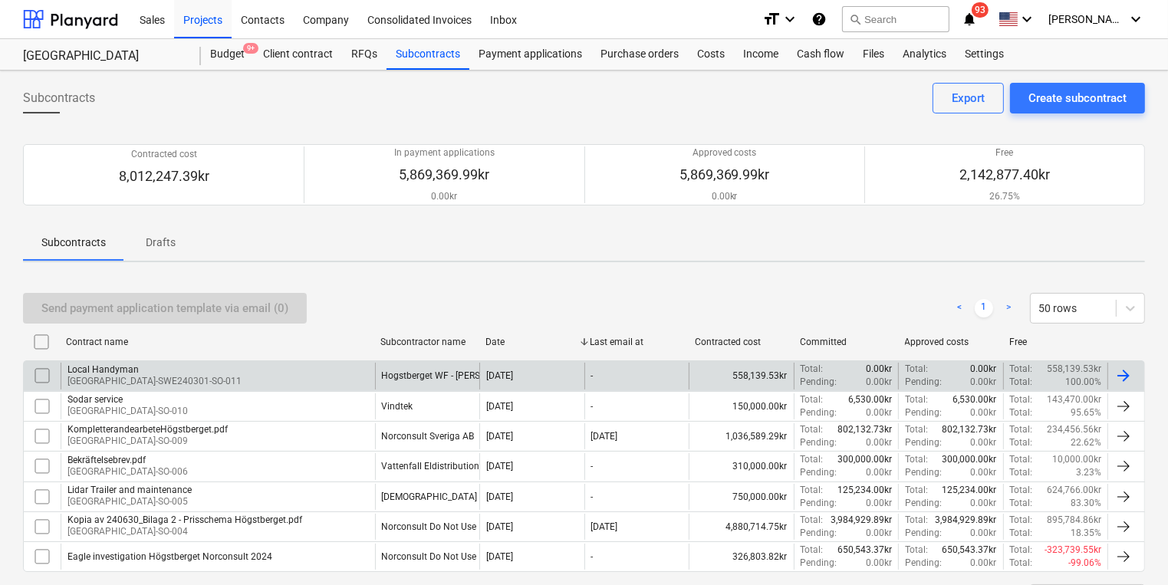
click at [209, 380] on div "Local Handyman [GEOGRAPHIC_DATA]-SWE240301-SO-011" at bounding box center [218, 376] width 314 height 26
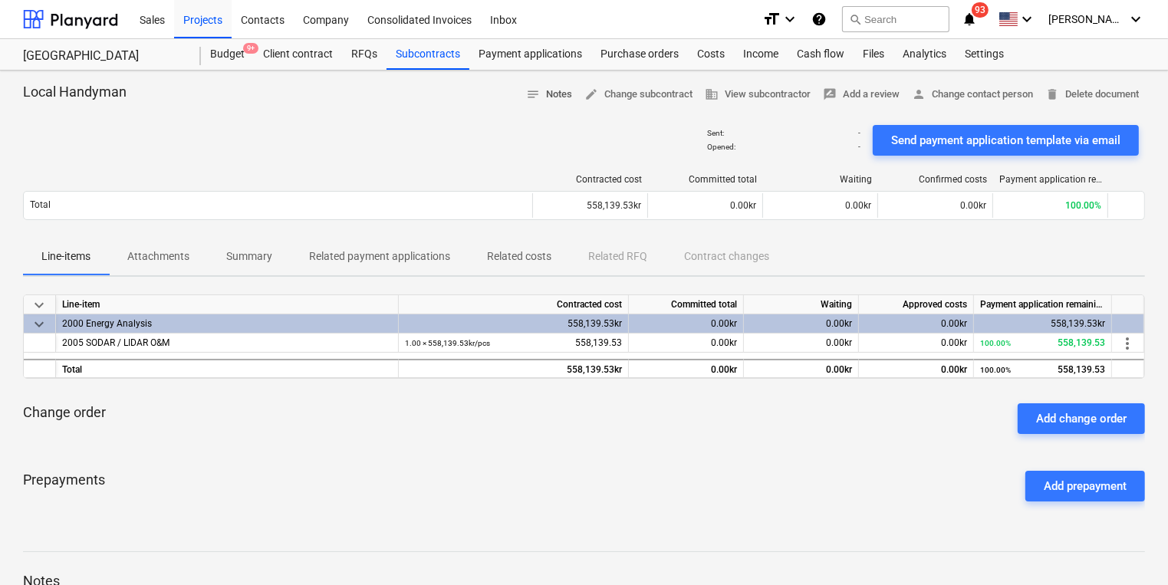
click at [558, 100] on span "notes Notes" at bounding box center [549, 95] width 46 height 18
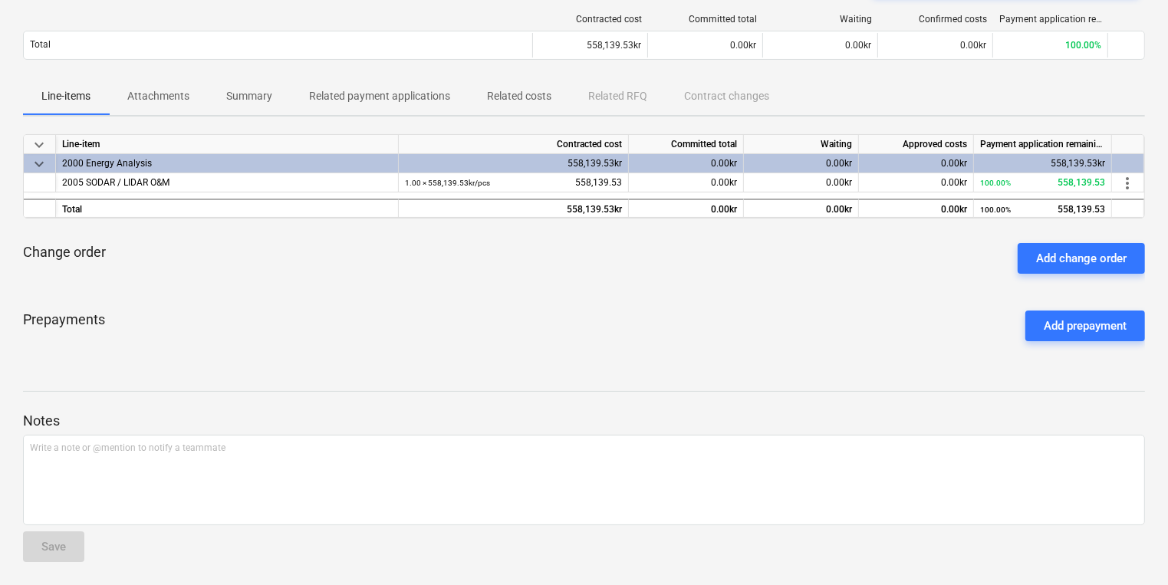
scroll to position [20, 0]
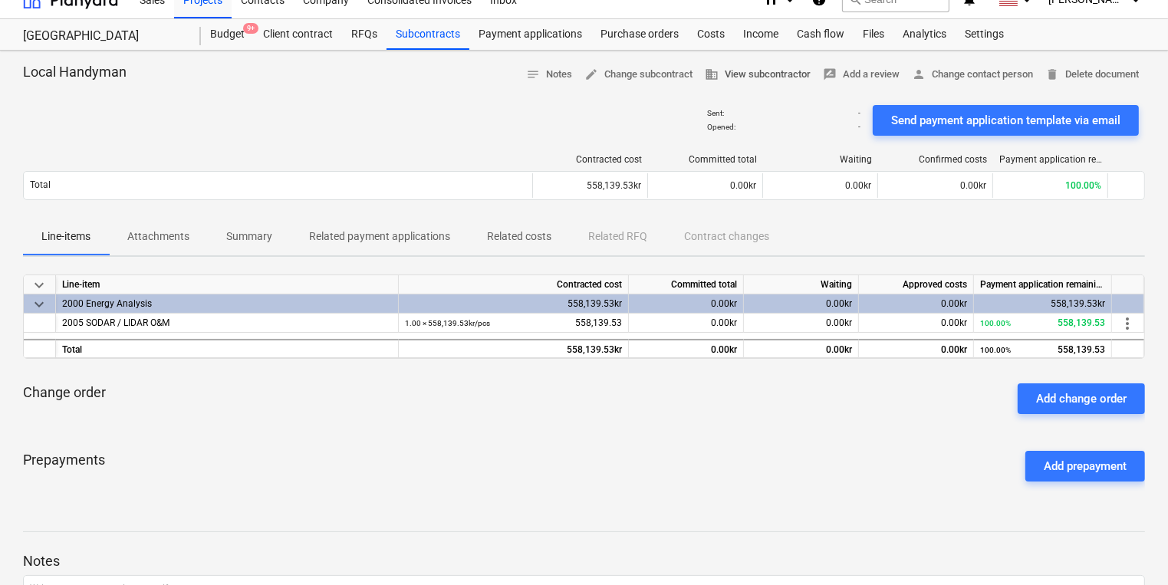
click at [759, 74] on span "business View subcontractor" at bounding box center [758, 75] width 106 height 18
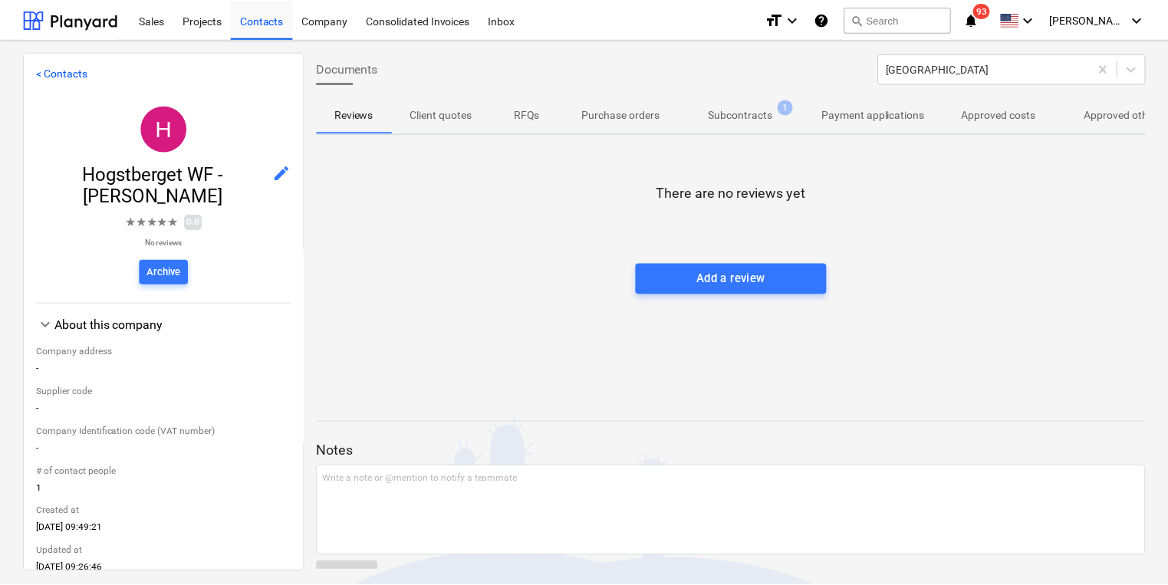
scroll to position [210, 0]
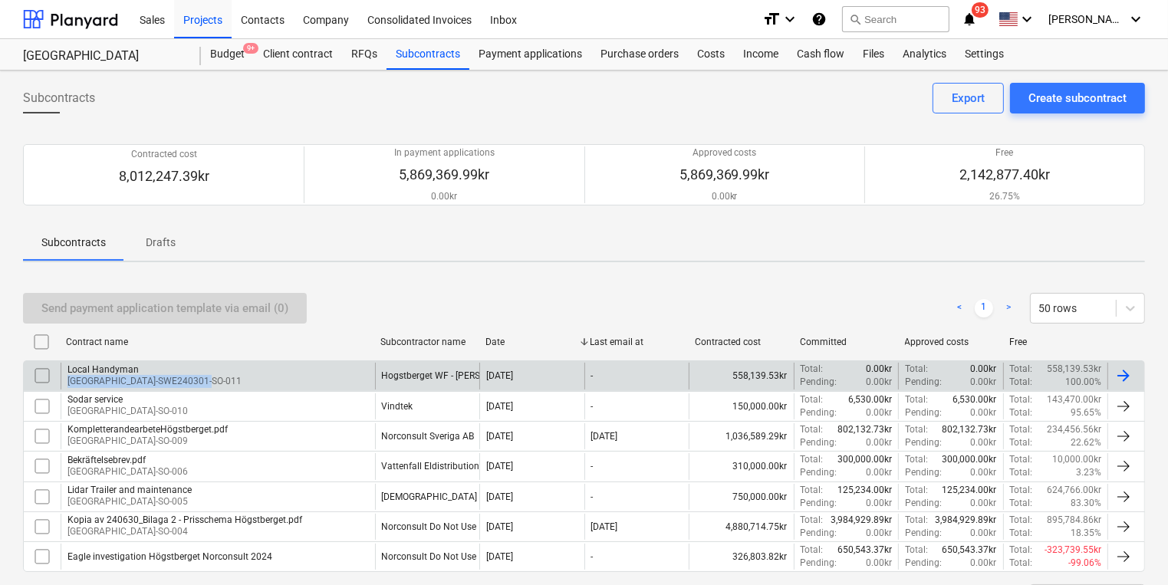
drag, startPoint x: 304, startPoint y: 375, endPoint x: 67, endPoint y: 382, distance: 236.3
click at [67, 382] on div "Local Handyman [GEOGRAPHIC_DATA]-SWE240301-SO-011" at bounding box center [218, 376] width 314 height 26
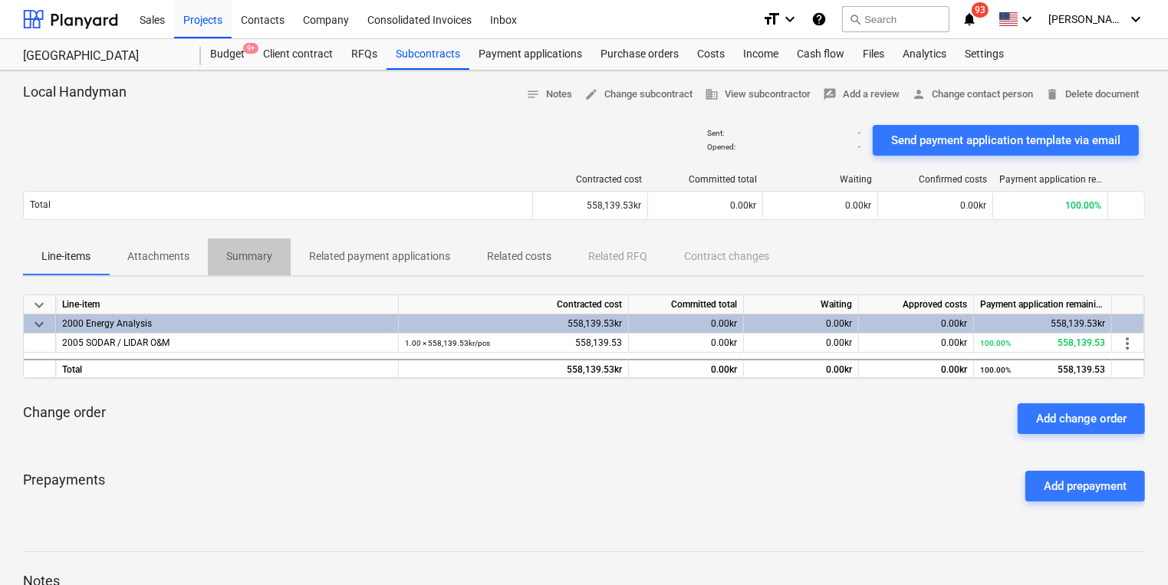
click at [286, 255] on span "Summary" at bounding box center [249, 256] width 83 height 25
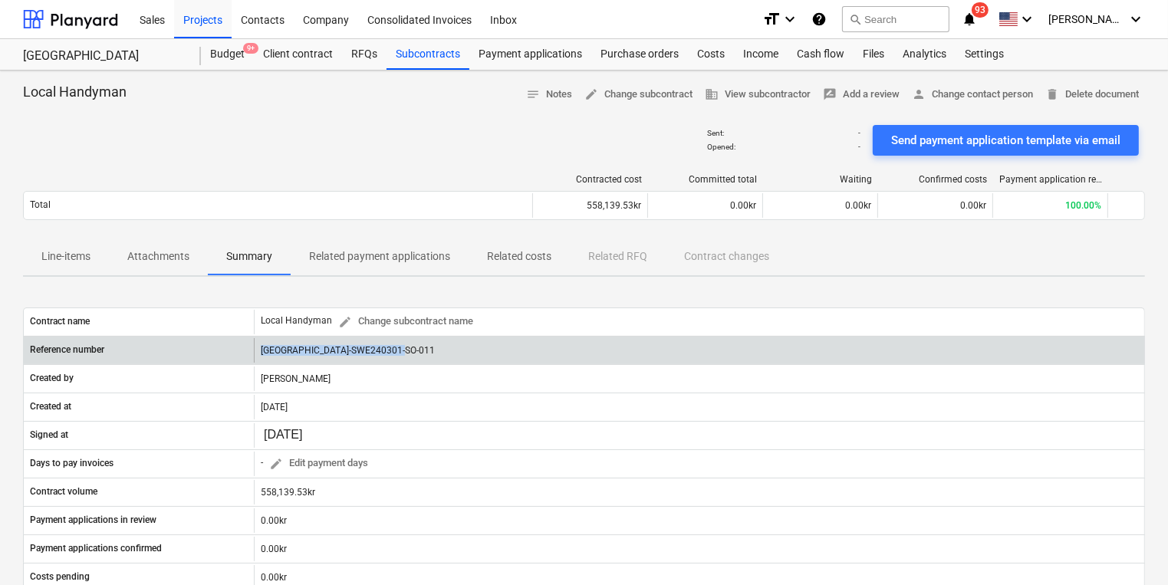
drag, startPoint x: 420, startPoint y: 350, endPoint x: 245, endPoint y: 347, distance: 174.9
click at [245, 347] on div "Reference number Hogstberget-SWE240301-SO-011" at bounding box center [584, 350] width 1121 height 25
copy div "[GEOGRAPHIC_DATA]-SWE240301-SO-011"
